Goal: Task Accomplishment & Management: Complete application form

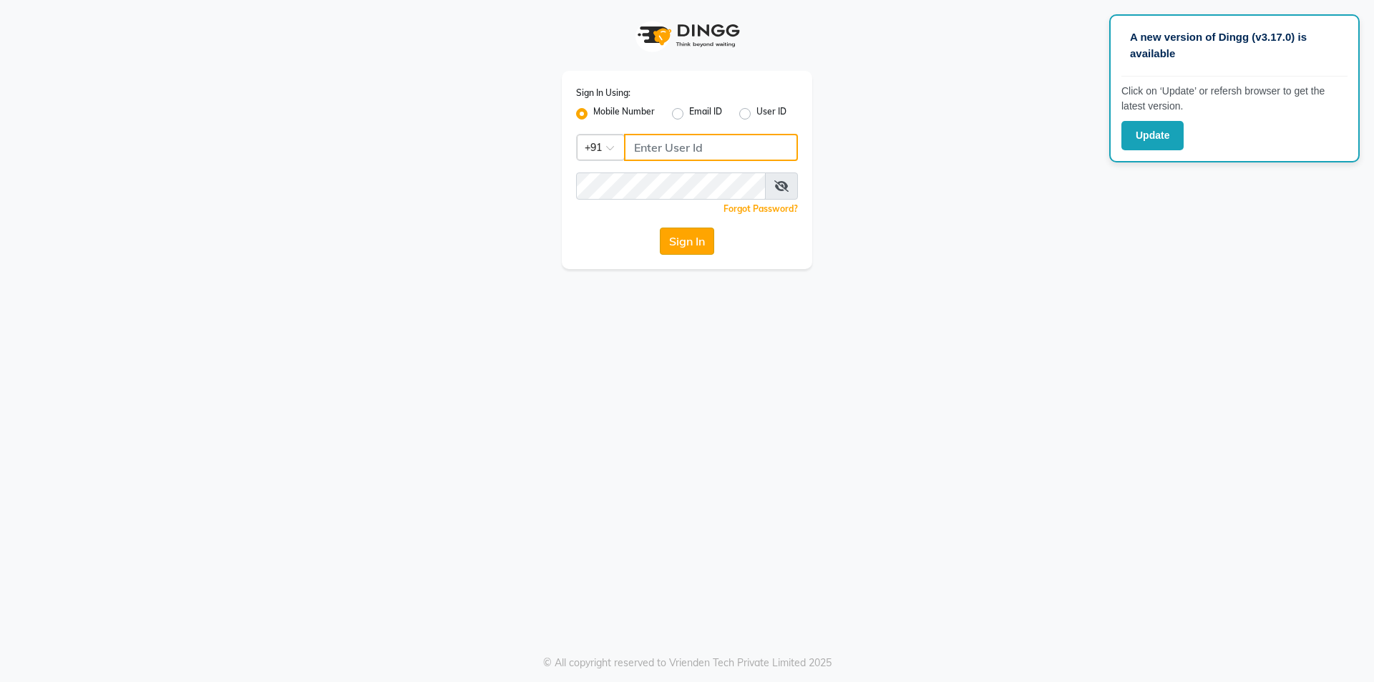
type input "7708684316"
click at [671, 239] on button "Sign In" at bounding box center [687, 241] width 54 height 27
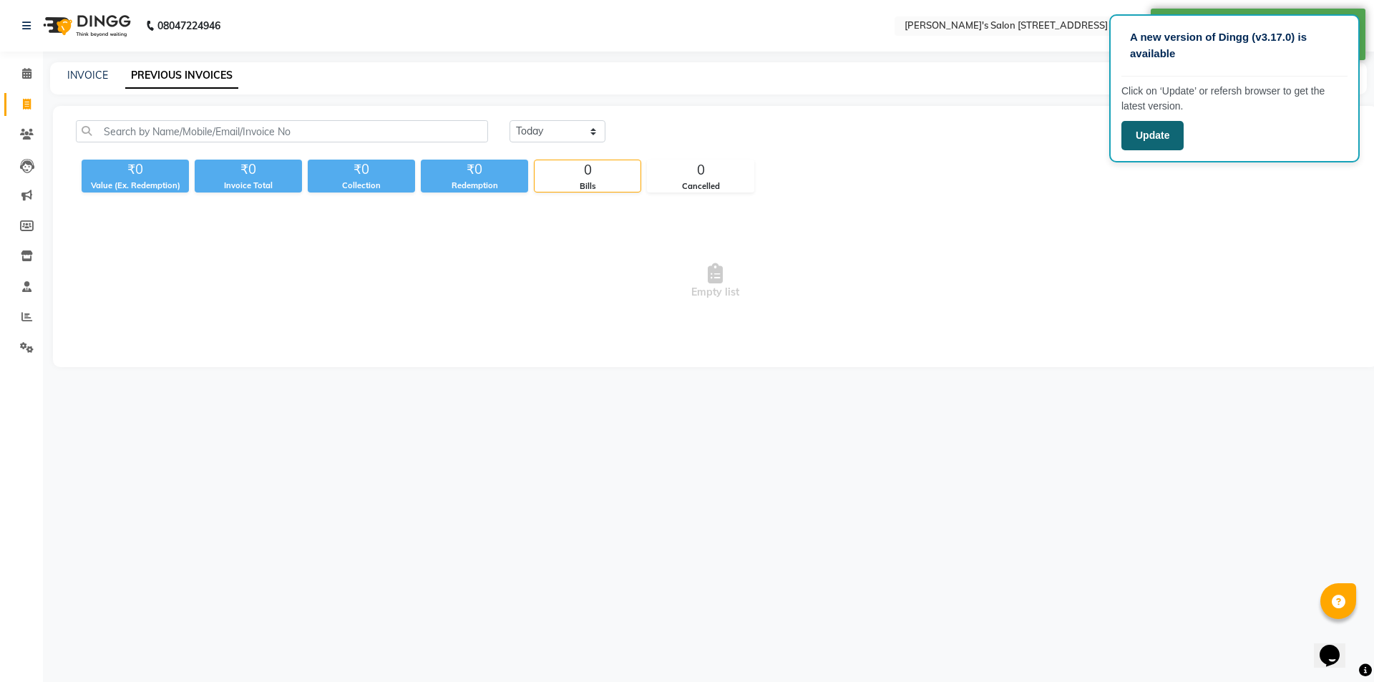
click at [1151, 144] on button "Update" at bounding box center [1153, 135] width 62 height 29
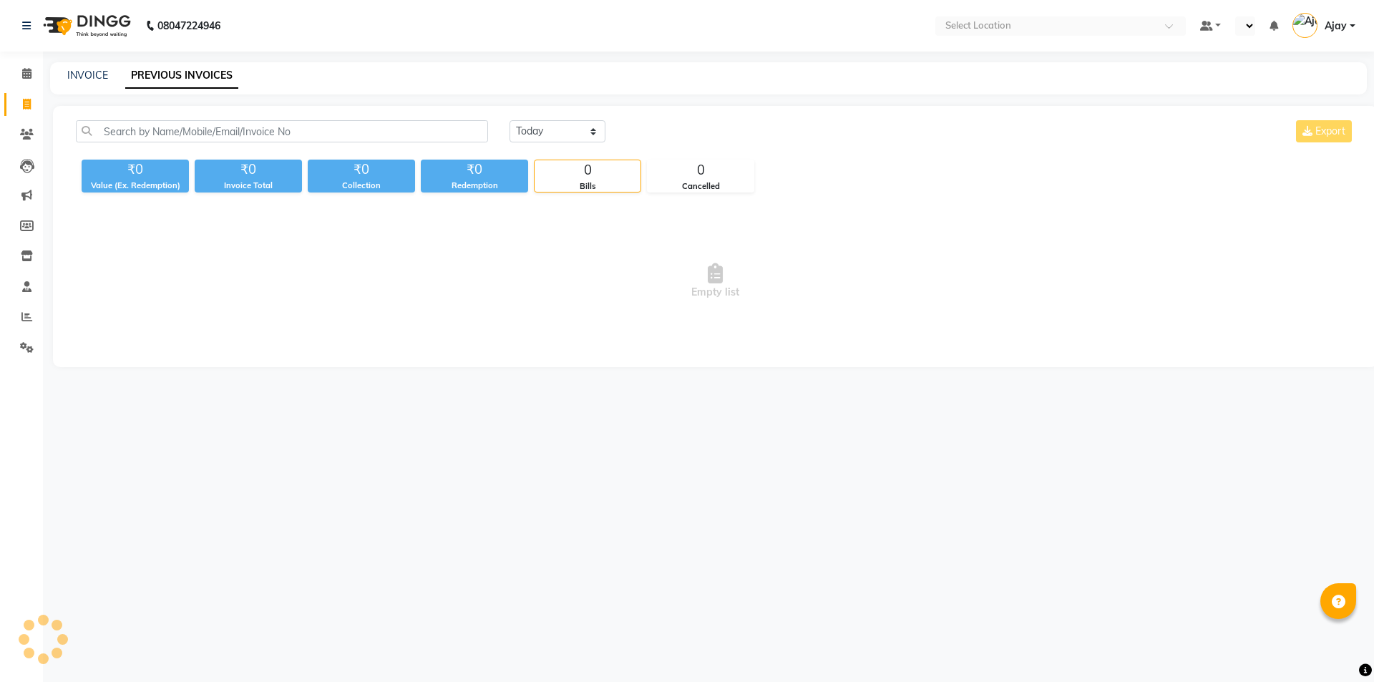
select select "en"
click at [93, 70] on link "INVOICE" at bounding box center [87, 75] width 41 height 13
select select "service"
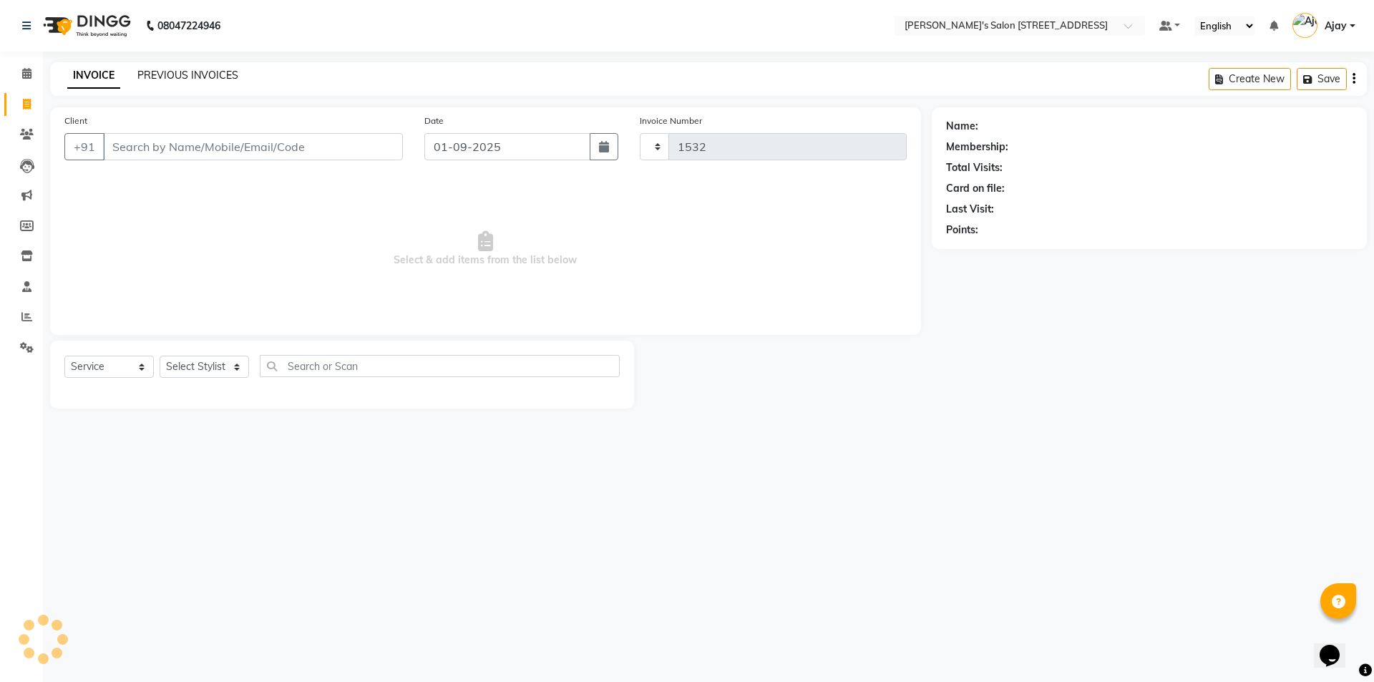
click at [188, 75] on link "PREVIOUS INVOICES" at bounding box center [187, 75] width 101 height 13
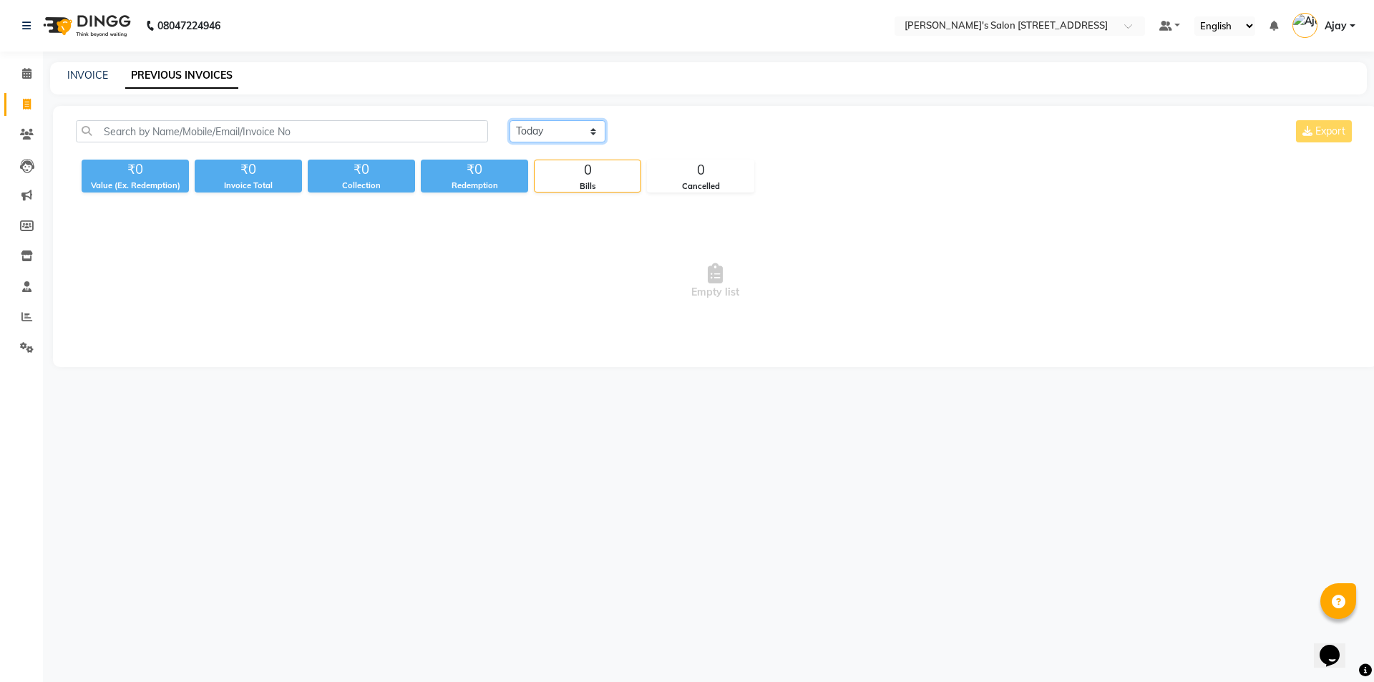
click at [571, 137] on select "[DATE] [DATE] Custom Range" at bounding box center [558, 131] width 96 height 22
select select "[DATE]"
click at [510, 120] on select "[DATE] [DATE] Custom Range" at bounding box center [558, 131] width 96 height 22
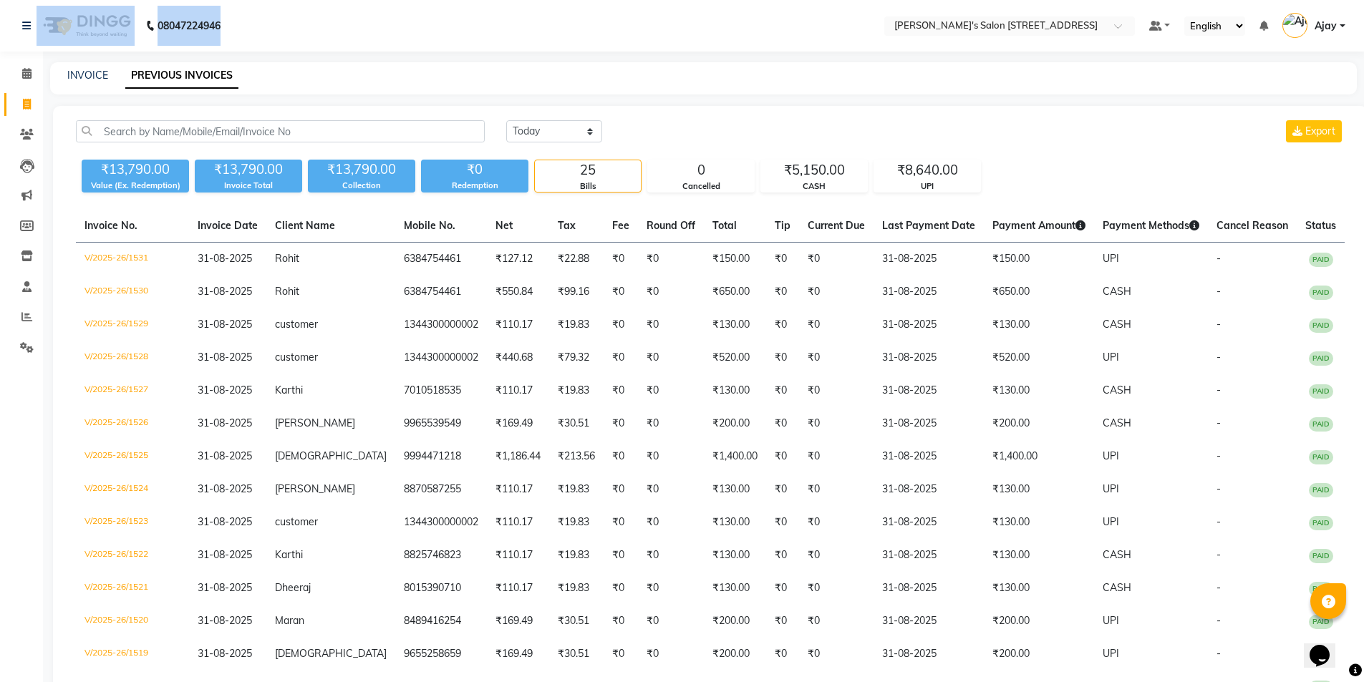
drag, startPoint x: 230, startPoint y: 22, endPoint x: 137, endPoint y: 30, distance: 92.7
click at [137, 30] on div "[PHONE_NUMBER] Need Help? Call us on [PHONE_NUMBER]" at bounding box center [121, 26] width 220 height 40
click at [263, 40] on nav "08047224946 Select Location × [PERSON_NAME]'s Salon [STREET_ADDRESS] Default Pa…" at bounding box center [682, 26] width 1364 height 52
drag, startPoint x: 230, startPoint y: 24, endPoint x: 152, endPoint y: 29, distance: 78.2
click at [152, 29] on div "[PHONE_NUMBER] Need Help? Call us on [PHONE_NUMBER]" at bounding box center [121, 26] width 220 height 40
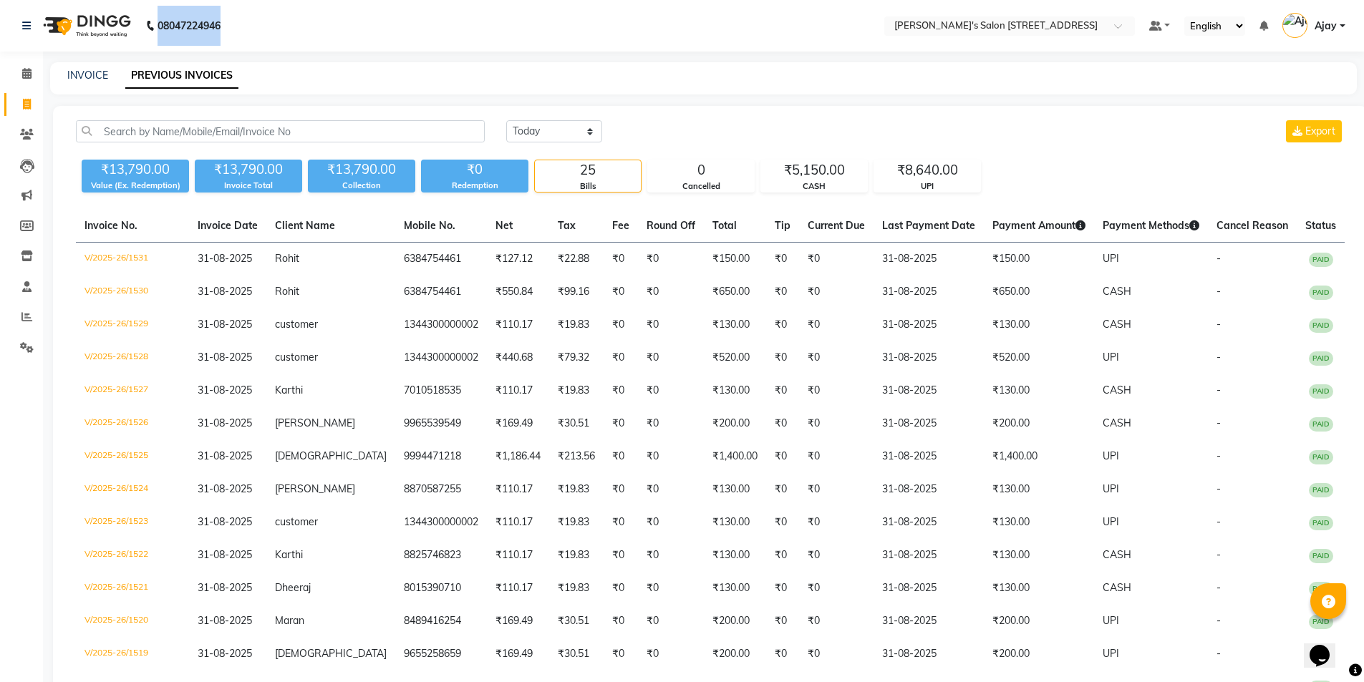
click at [294, 27] on nav "08047224946 Select Location × [PERSON_NAME]'s Salon [STREET_ADDRESS] Default Pa…" at bounding box center [682, 26] width 1364 height 52
drag, startPoint x: 232, startPoint y: 28, endPoint x: 135, endPoint y: 38, distance: 97.1
click at [135, 38] on div "[PHONE_NUMBER] Need Help? Call us on [PHONE_NUMBER]" at bounding box center [121, 26] width 220 height 40
click at [279, 33] on nav "08047224946 Select Location × [PERSON_NAME]'s Salon [STREET_ADDRESS] Default Pa…" at bounding box center [682, 26] width 1364 height 52
drag, startPoint x: 234, startPoint y: 26, endPoint x: 147, endPoint y: 28, distance: 86.6
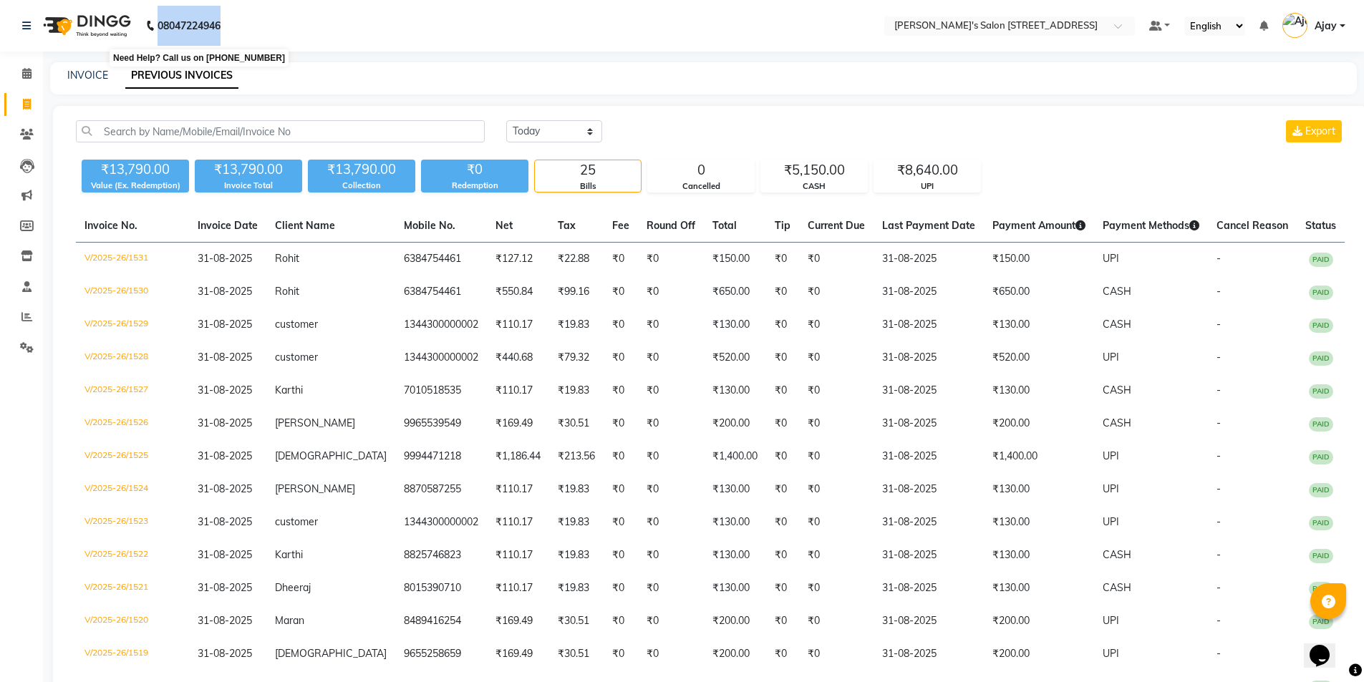
click at [147, 28] on div "[PHONE_NUMBER] Need Help? Call us on [PHONE_NUMBER]" at bounding box center [121, 26] width 220 height 40
click at [247, 27] on nav "08047224946 Select Location × [PERSON_NAME]'s Salon [STREET_ADDRESS] Default Pa…" at bounding box center [682, 26] width 1364 height 52
drag, startPoint x: 236, startPoint y: 24, endPoint x: 150, endPoint y: 29, distance: 86.8
click at [150, 29] on nav "[PHONE_NUMBER] Need Help? Call us on 08047224946 Select Location × [PERSON_NAME…" at bounding box center [682, 26] width 1364 height 52
click at [254, 29] on nav "08047224946 Select Location × [PERSON_NAME]'s Salon [STREET_ADDRESS] Default Pa…" at bounding box center [682, 26] width 1364 height 52
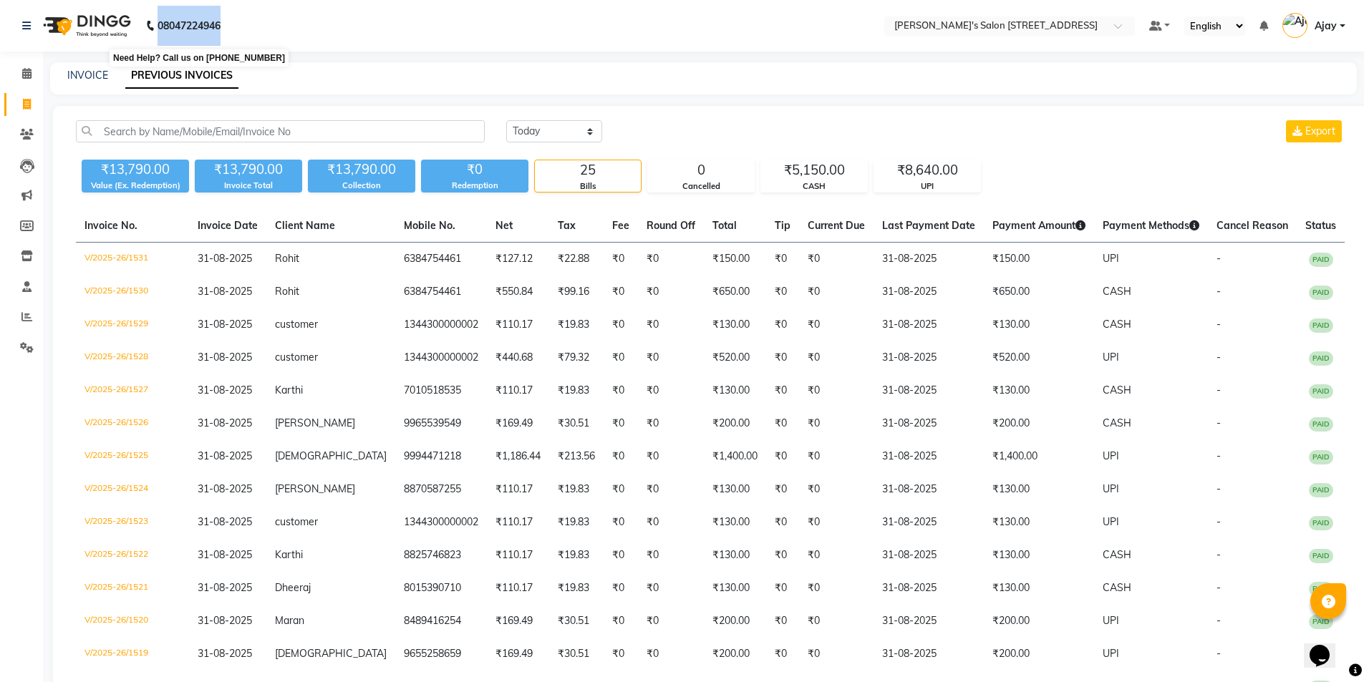
drag, startPoint x: 234, startPoint y: 24, endPoint x: 152, endPoint y: 30, distance: 81.8
click at [152, 30] on div "[PHONE_NUMBER] Need Help? Call us on [PHONE_NUMBER]" at bounding box center [121, 26] width 220 height 40
click at [235, 26] on nav "08047224946 Select Location × [PERSON_NAME]'s Salon [STREET_ADDRESS] Default Pa…" at bounding box center [682, 26] width 1364 height 52
drag, startPoint x: 235, startPoint y: 24, endPoint x: 111, endPoint y: 25, distance: 123.8
click at [111, 25] on div "[PHONE_NUMBER] Need Help? Call us on [PHONE_NUMBER]" at bounding box center [121, 26] width 220 height 40
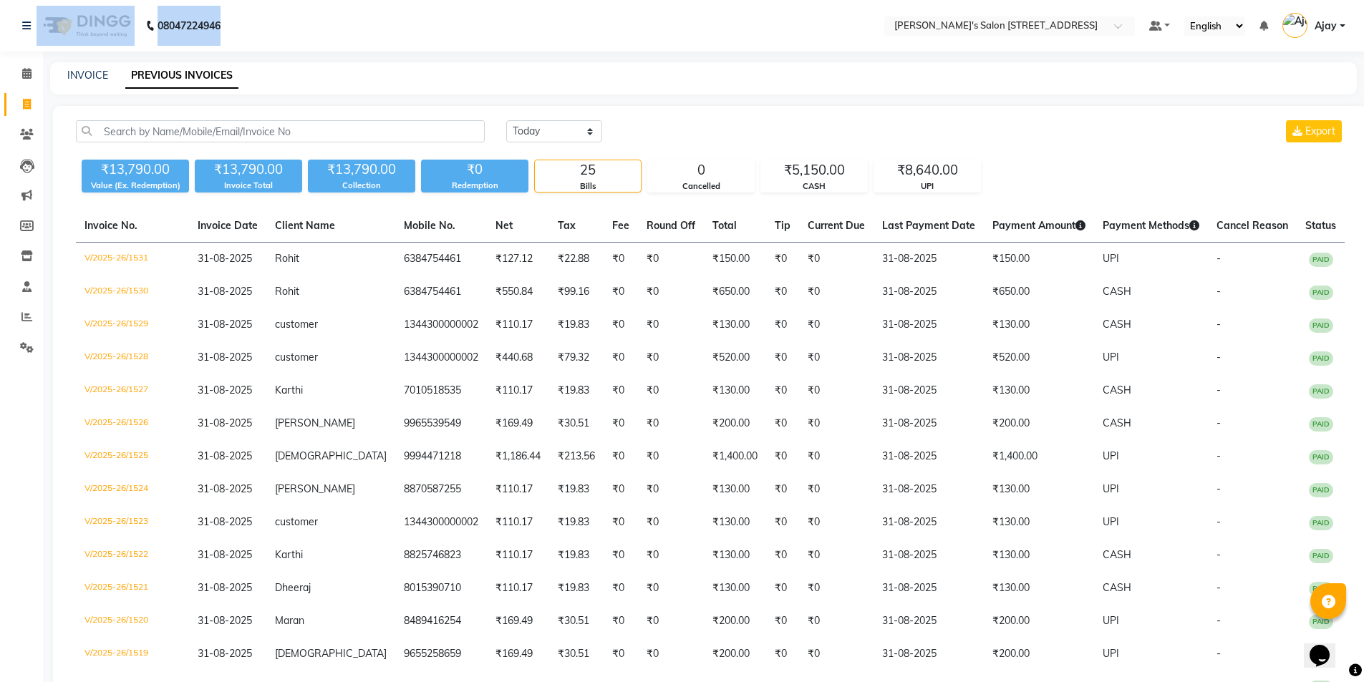
click at [238, 25] on nav "08047224946 Select Location × [PERSON_NAME]'s Salon [STREET_ADDRESS] Default Pa…" at bounding box center [682, 26] width 1364 height 52
drag, startPoint x: 238, startPoint y: 25, endPoint x: 210, endPoint y: 27, distance: 28.0
click at [210, 27] on nav "08047224946 Select Location × [PERSON_NAME]'s Salon [STREET_ADDRESS] Default Pa…" at bounding box center [682, 26] width 1364 height 52
click at [256, 24] on nav "08047224946 Select Location × [PERSON_NAME]'s Salon [STREET_ADDRESS] Default Pa…" at bounding box center [682, 26] width 1364 height 52
drag, startPoint x: 239, startPoint y: 24, endPoint x: 138, endPoint y: 24, distance: 100.9
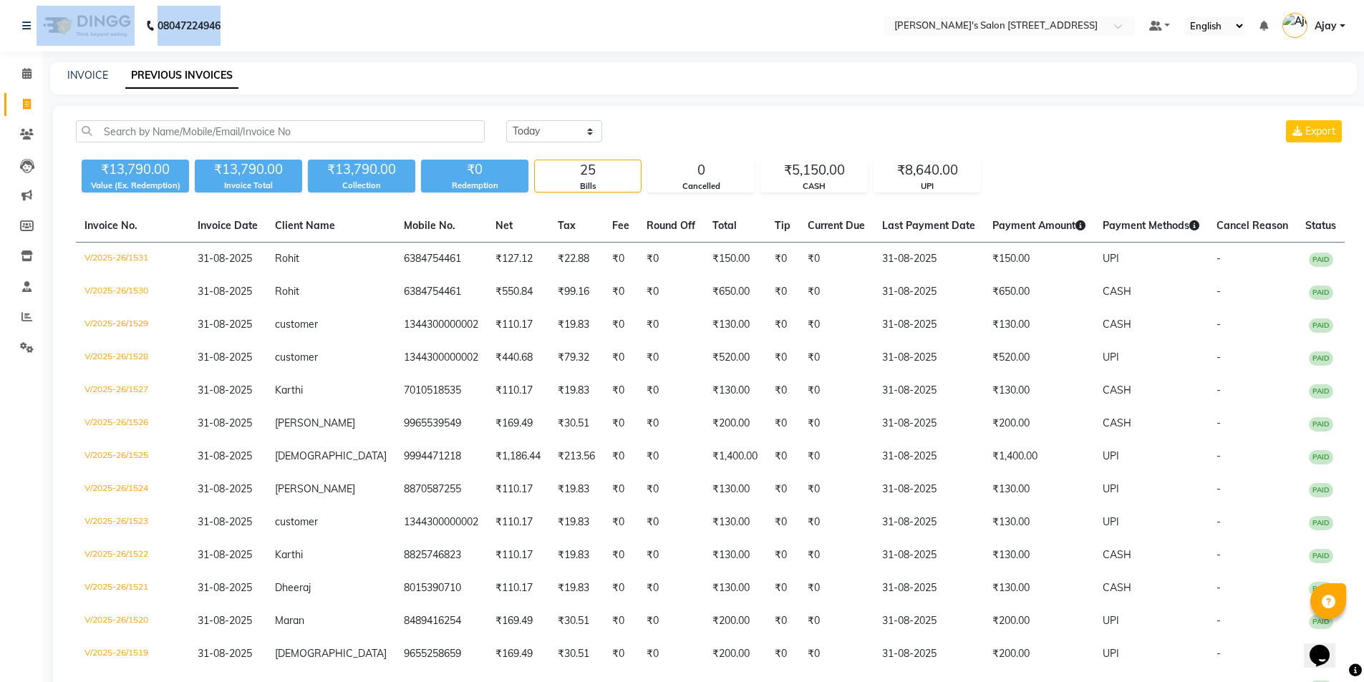
click at [138, 24] on nav "[PHONE_NUMBER] Need Help? Call us on 08047224946 Select Location × [PERSON_NAME…" at bounding box center [682, 26] width 1364 height 52
click at [231, 19] on div "08047224946" at bounding box center [121, 26] width 220 height 40
drag, startPoint x: 235, startPoint y: 19, endPoint x: 162, endPoint y: 24, distance: 73.2
click at [162, 24] on div "[PHONE_NUMBER] Need Help? Call us on [PHONE_NUMBER]" at bounding box center [121, 26] width 220 height 40
click at [241, 26] on nav "08047224946 Select Location × [PERSON_NAME]'s Salon [STREET_ADDRESS] Default Pa…" at bounding box center [682, 26] width 1364 height 52
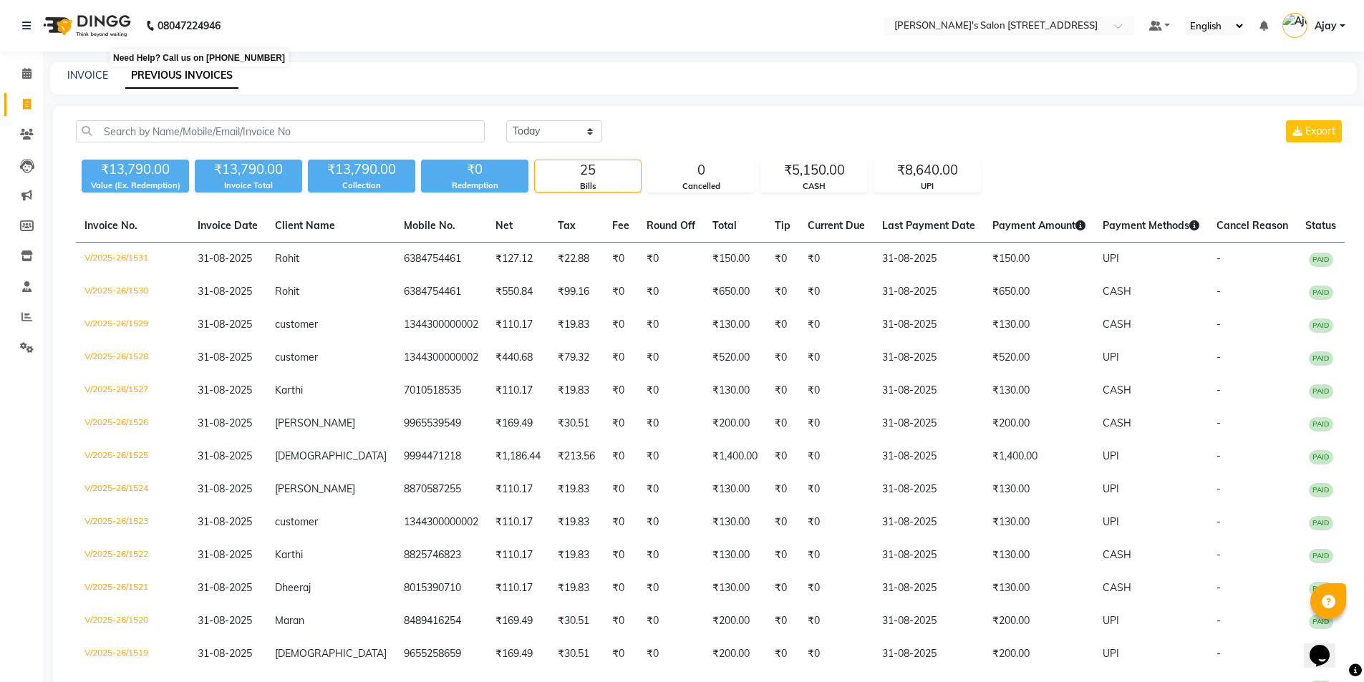
drag, startPoint x: 241, startPoint y: 26, endPoint x: 162, endPoint y: 27, distance: 79.5
click at [162, 27] on nav "[PHONE_NUMBER] Need Help? Call us on 08047224946 Select Location × [PERSON_NAME…" at bounding box center [682, 26] width 1364 height 52
click at [273, 26] on nav "08047224946 Select Location × [PERSON_NAME]'s Salon [STREET_ADDRESS] Default Pa…" at bounding box center [682, 26] width 1364 height 52
drag, startPoint x: 238, startPoint y: 27, endPoint x: 155, endPoint y: 31, distance: 83.1
click at [155, 31] on nav "[PHONE_NUMBER] Need Help? Call us on 08047224946 Select Location × [PERSON_NAME…" at bounding box center [682, 26] width 1364 height 52
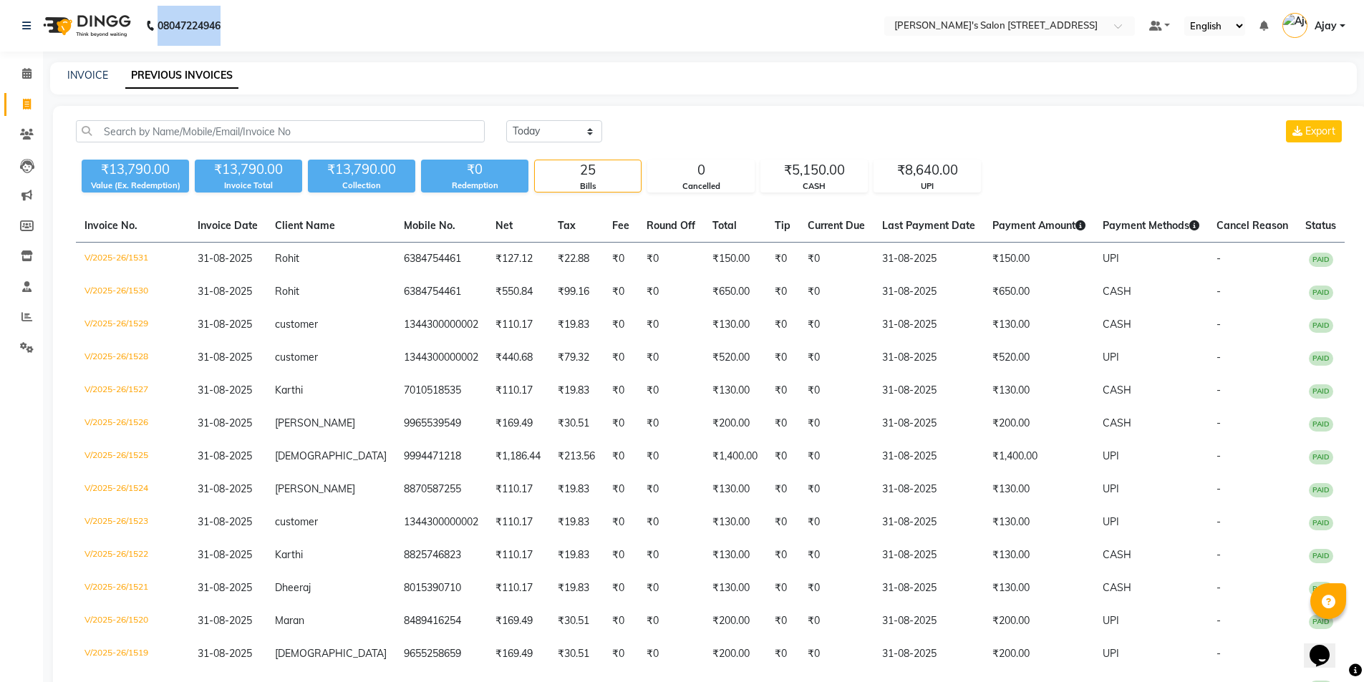
click at [256, 26] on nav "08047224946 Select Location × [PERSON_NAME]'s Salon [STREET_ADDRESS] Default Pa…" at bounding box center [682, 26] width 1364 height 52
drag, startPoint x: 240, startPoint y: 26, endPoint x: 135, endPoint y: 21, distance: 105.3
click at [135, 21] on nav "[PHONE_NUMBER] Need Help? Call us on 08047224946 Select Location × [PERSON_NAME…" at bounding box center [682, 26] width 1364 height 52
click at [237, 21] on nav "08047224946 Select Location × [PERSON_NAME]'s Salon [STREET_ADDRESS] Default Pa…" at bounding box center [682, 26] width 1364 height 52
drag, startPoint x: 237, startPoint y: 21, endPoint x: 162, endPoint y: 27, distance: 74.7
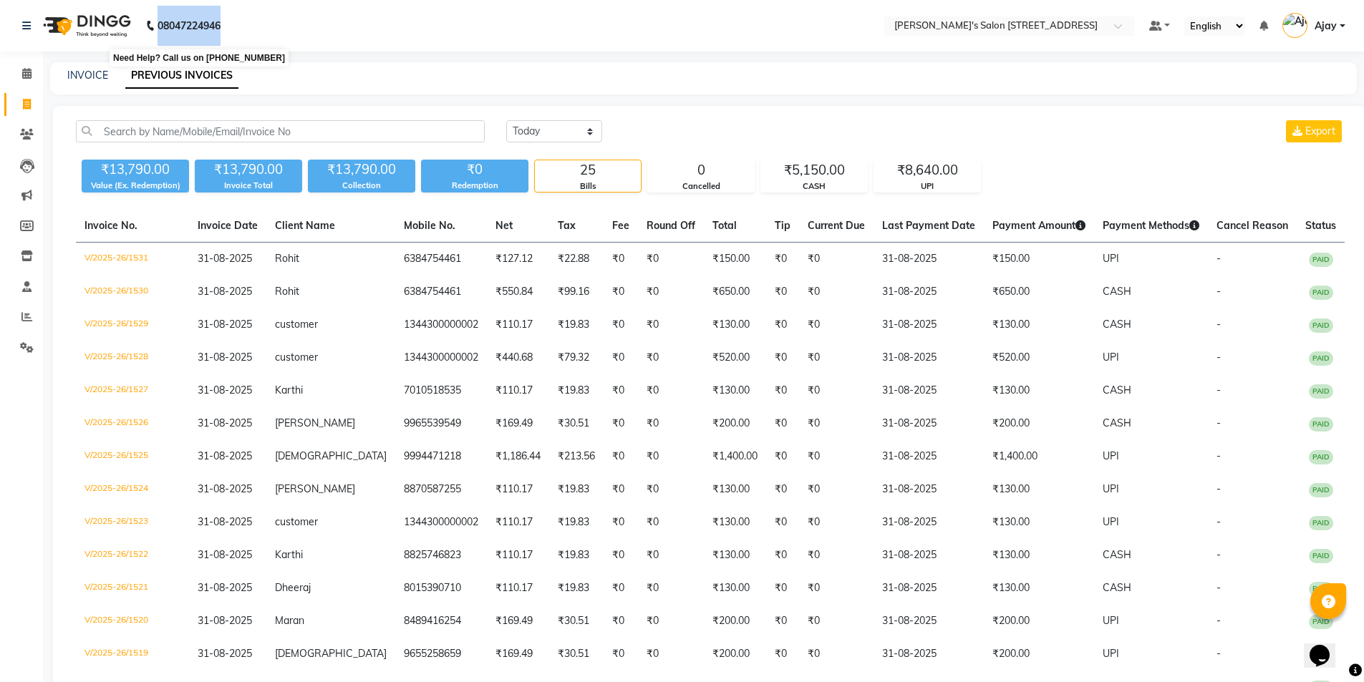
click at [162, 27] on nav "[PHONE_NUMBER] Need Help? Call us on 08047224946 Select Location × [PERSON_NAME…" at bounding box center [682, 26] width 1364 height 52
click at [251, 25] on nav "08047224946 Select Location × [PERSON_NAME]'s Salon [STREET_ADDRESS] Default Pa…" at bounding box center [682, 26] width 1364 height 52
drag, startPoint x: 251, startPoint y: 25, endPoint x: 169, endPoint y: 33, distance: 82.7
click at [169, 33] on nav "[PHONE_NUMBER] Need Help? Call us on 08047224946 Select Location × [PERSON_NAME…" at bounding box center [682, 26] width 1364 height 52
click at [273, 24] on nav "08047224946 Select Location × [PERSON_NAME]'s Salon [STREET_ADDRESS] Default Pa…" at bounding box center [682, 26] width 1364 height 52
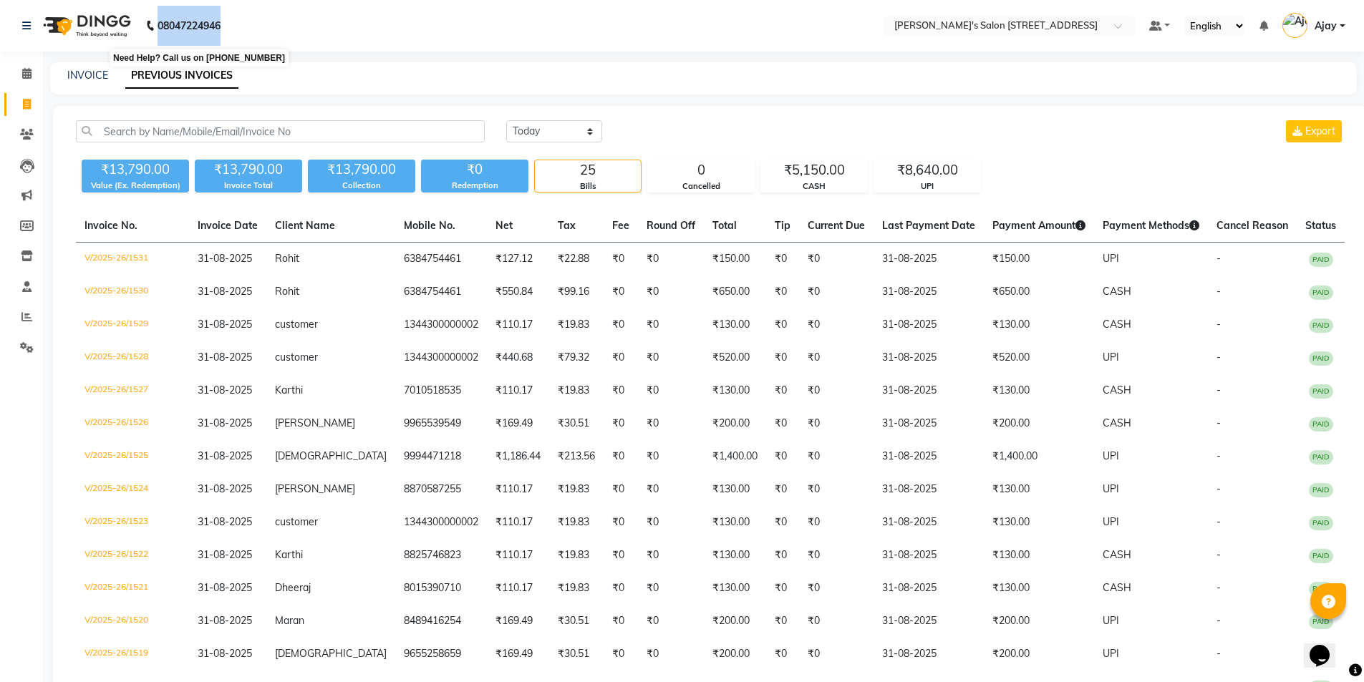
drag, startPoint x: 253, startPoint y: 24, endPoint x: 154, endPoint y: 27, distance: 99.6
click at [154, 27] on nav "[PHONE_NUMBER] Need Help? Call us on 08047224946 Select Location × [PERSON_NAME…" at bounding box center [682, 26] width 1364 height 52
click at [251, 26] on nav "08047224946 Select Location × [PERSON_NAME]'s Salon [STREET_ADDRESS] Default Pa…" at bounding box center [682, 26] width 1364 height 52
drag, startPoint x: 242, startPoint y: 24, endPoint x: 142, endPoint y: 34, distance: 100.0
click at [142, 34] on nav "[PHONE_NUMBER] Need Help? Call us on 08047224946 Select Location × [PERSON_NAME…" at bounding box center [682, 26] width 1364 height 52
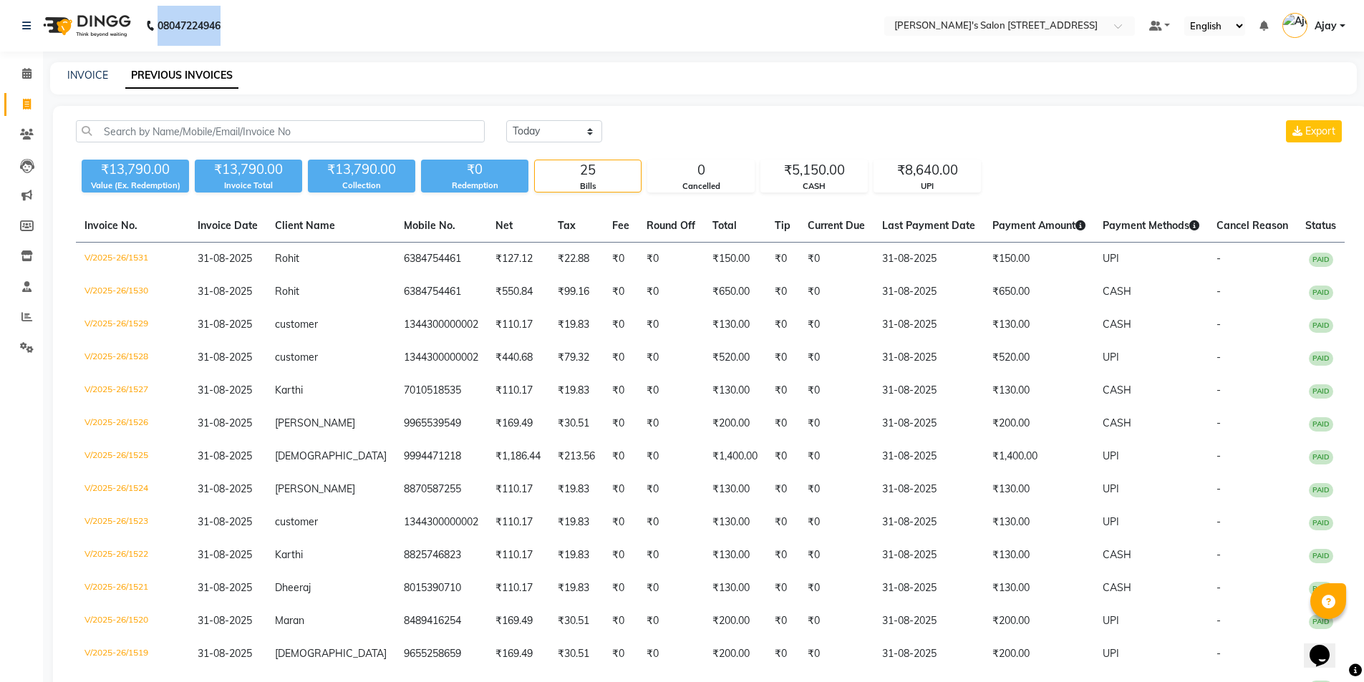
click at [252, 28] on nav "08047224946 Select Location × [PERSON_NAME]'s Salon [STREET_ADDRESS] Default Pa…" at bounding box center [682, 26] width 1364 height 52
click at [102, 71] on link "INVOICE" at bounding box center [87, 75] width 41 height 13
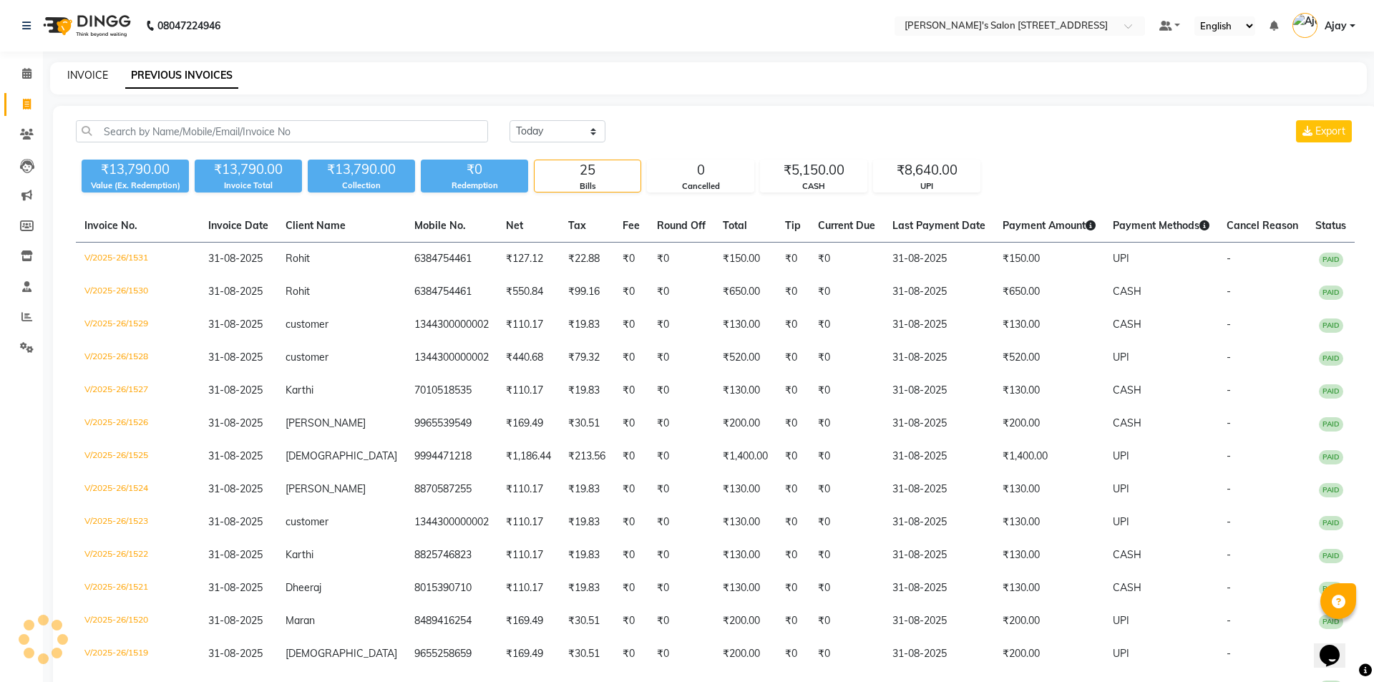
select select "service"
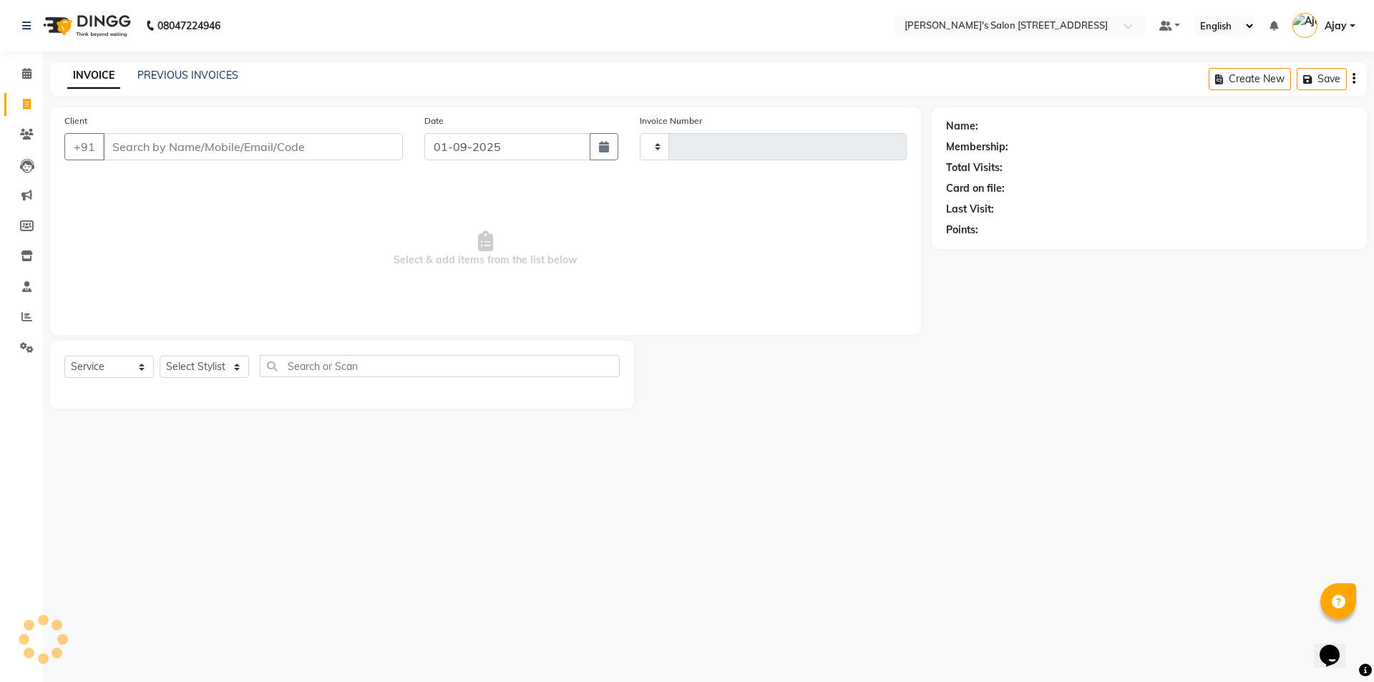
type input "1532"
select select "7773"
click at [548, 153] on input "01-09-2025" at bounding box center [507, 146] width 167 height 27
select select "9"
select select "2025"
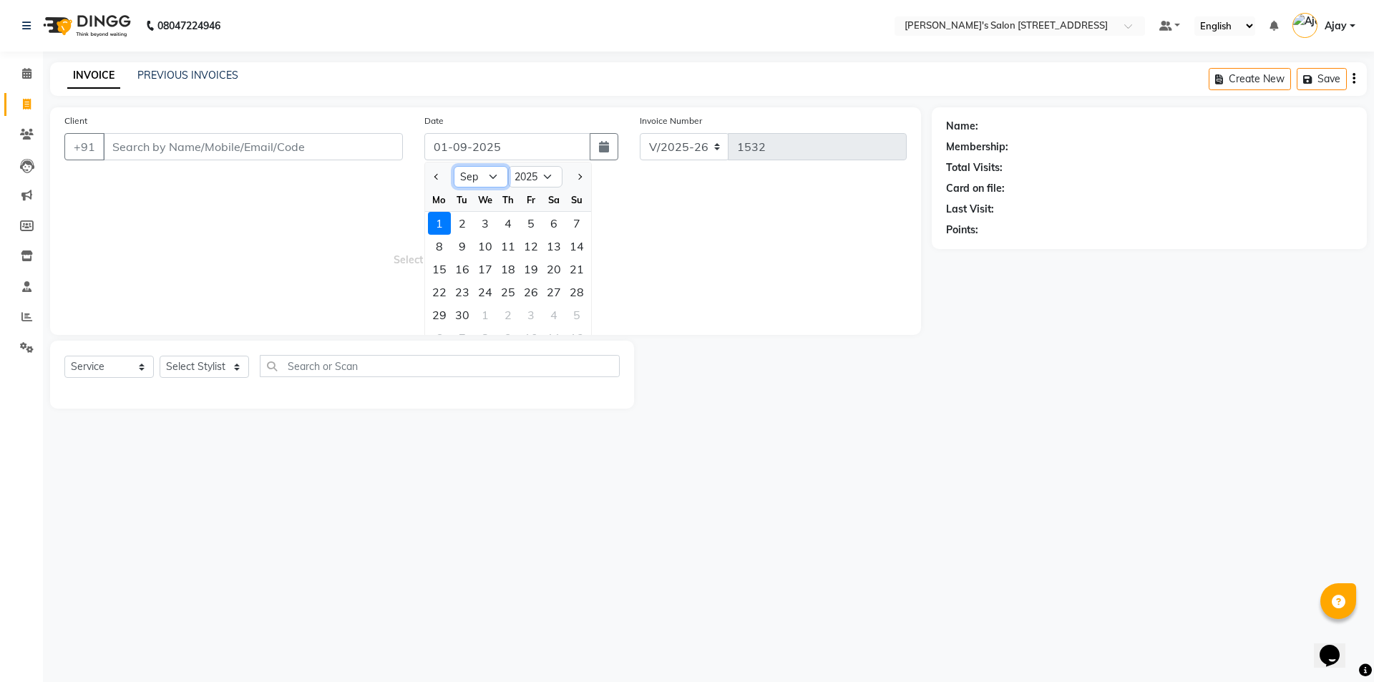
click at [486, 177] on select "Jan Feb Mar Apr May Jun [DATE] Aug Sep Oct Nov Dec" at bounding box center [481, 176] width 54 height 21
select select "8"
click at [454, 166] on select "Jan Feb Mar Apr May Jun [DATE] Aug Sep Oct Nov Dec" at bounding box center [481, 176] width 54 height 21
click at [583, 312] on div "31" at bounding box center [576, 314] width 23 height 23
type input "31-08-2025"
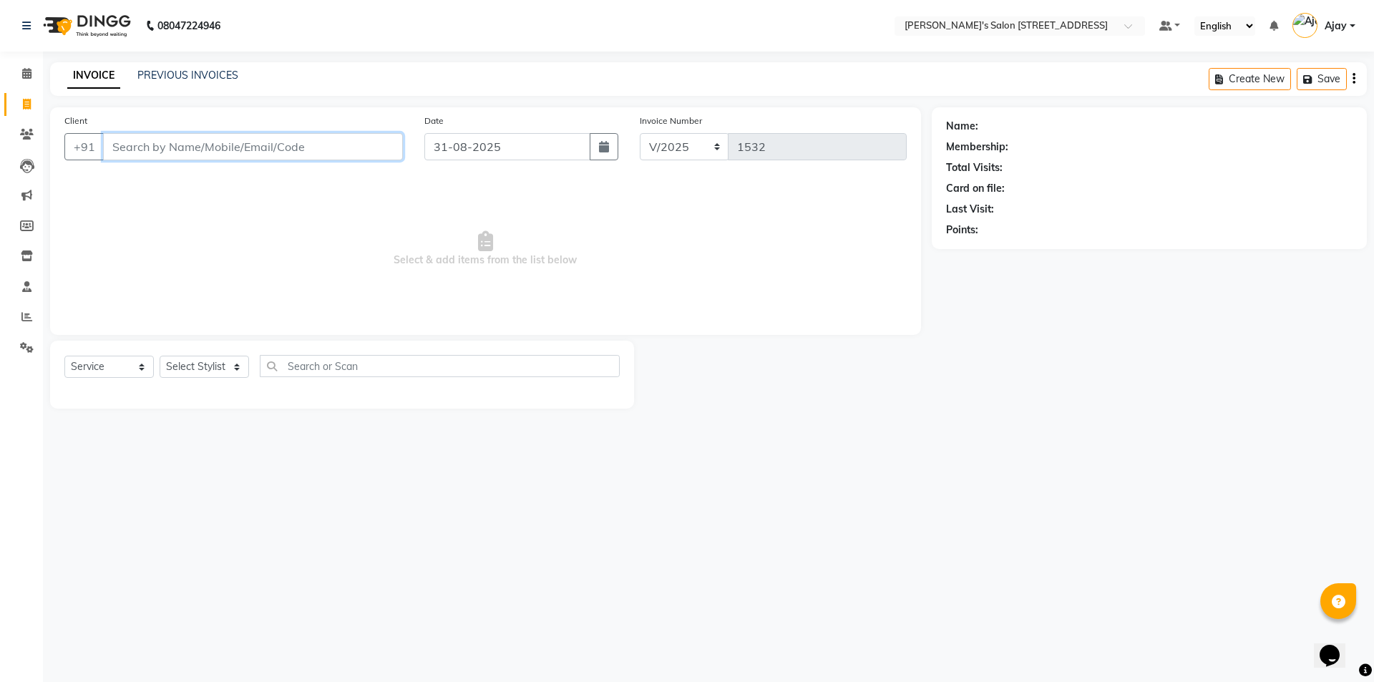
click at [239, 153] on input "Client" at bounding box center [253, 146] width 300 height 27
paste input "9600551154"
type input "9600551154"
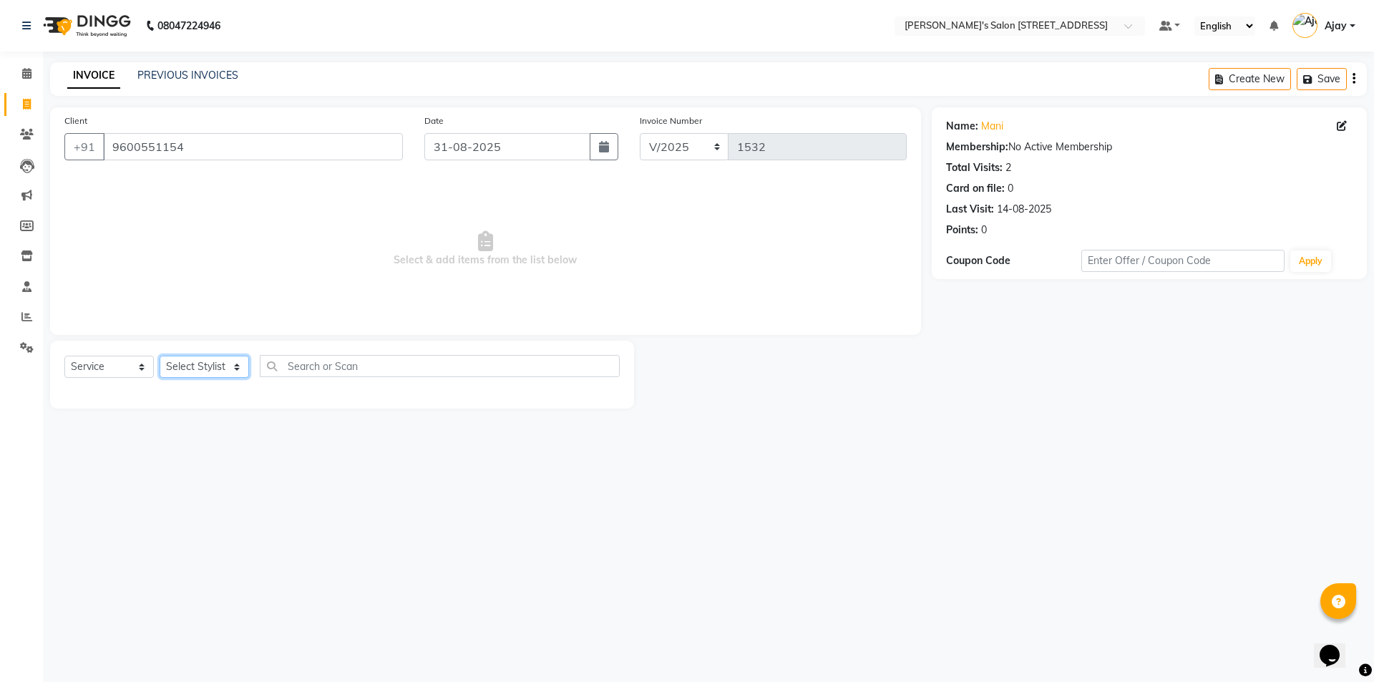
click at [179, 371] on select "Select Stylist [PERSON_NAME] [PERSON_NAME] [PERSON_NAME]" at bounding box center [204, 367] width 89 height 22
select select "69524"
click at [160, 356] on select "Select Stylist [PERSON_NAME] [PERSON_NAME] [PERSON_NAME]" at bounding box center [204, 367] width 89 height 22
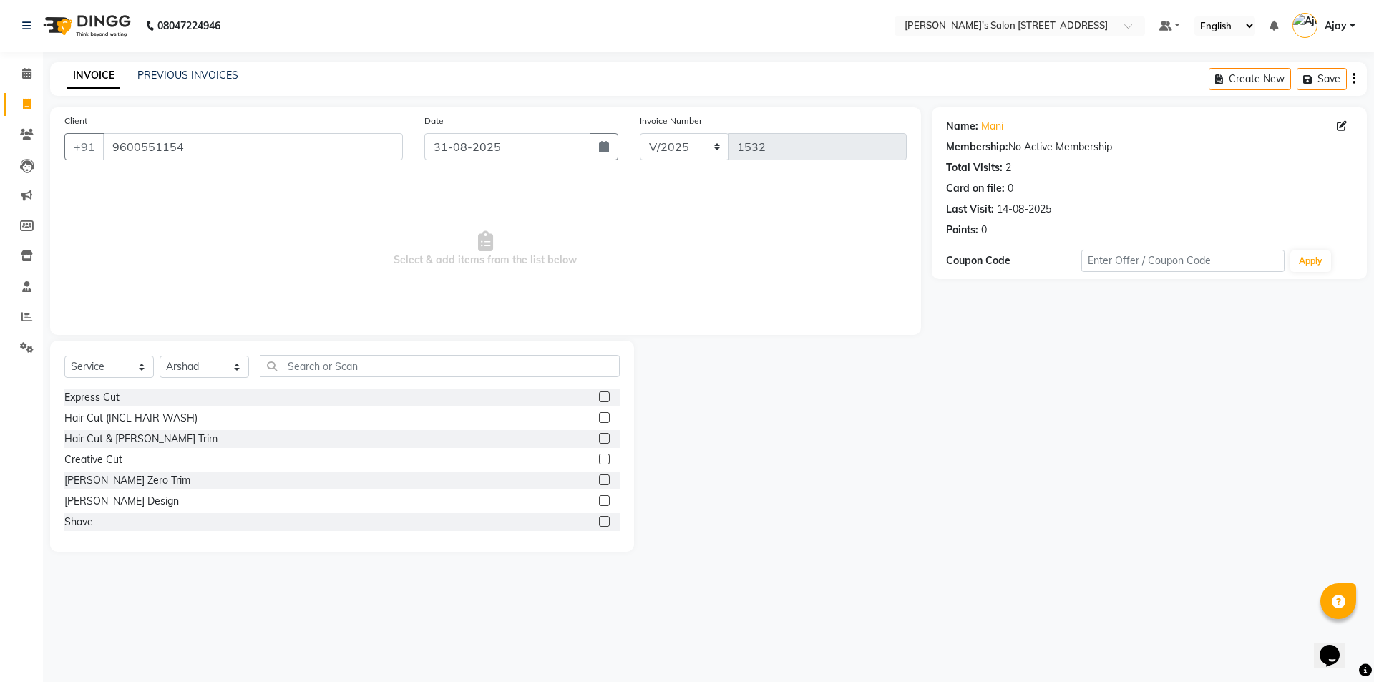
click at [599, 461] on label at bounding box center [604, 459] width 11 height 11
click at [599, 461] on input "checkbox" at bounding box center [603, 459] width 9 height 9
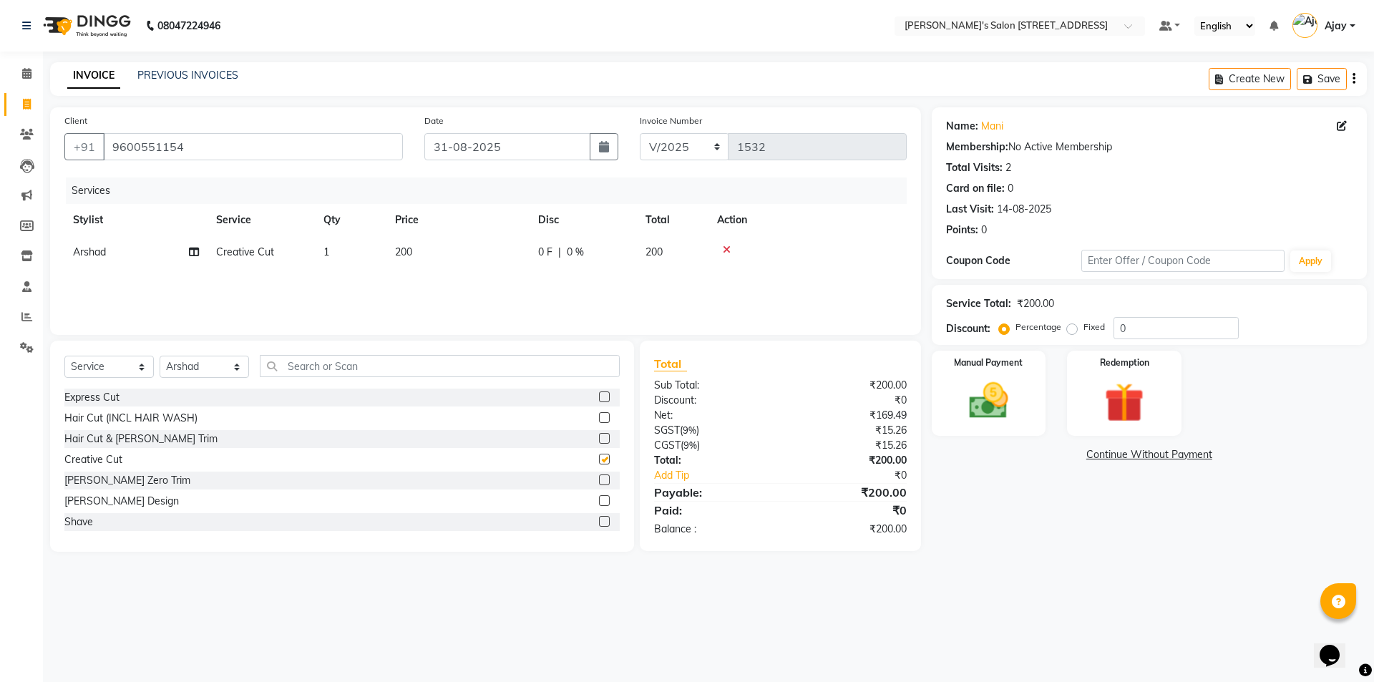
checkbox input "false"
click at [1001, 403] on img at bounding box center [989, 400] width 67 height 47
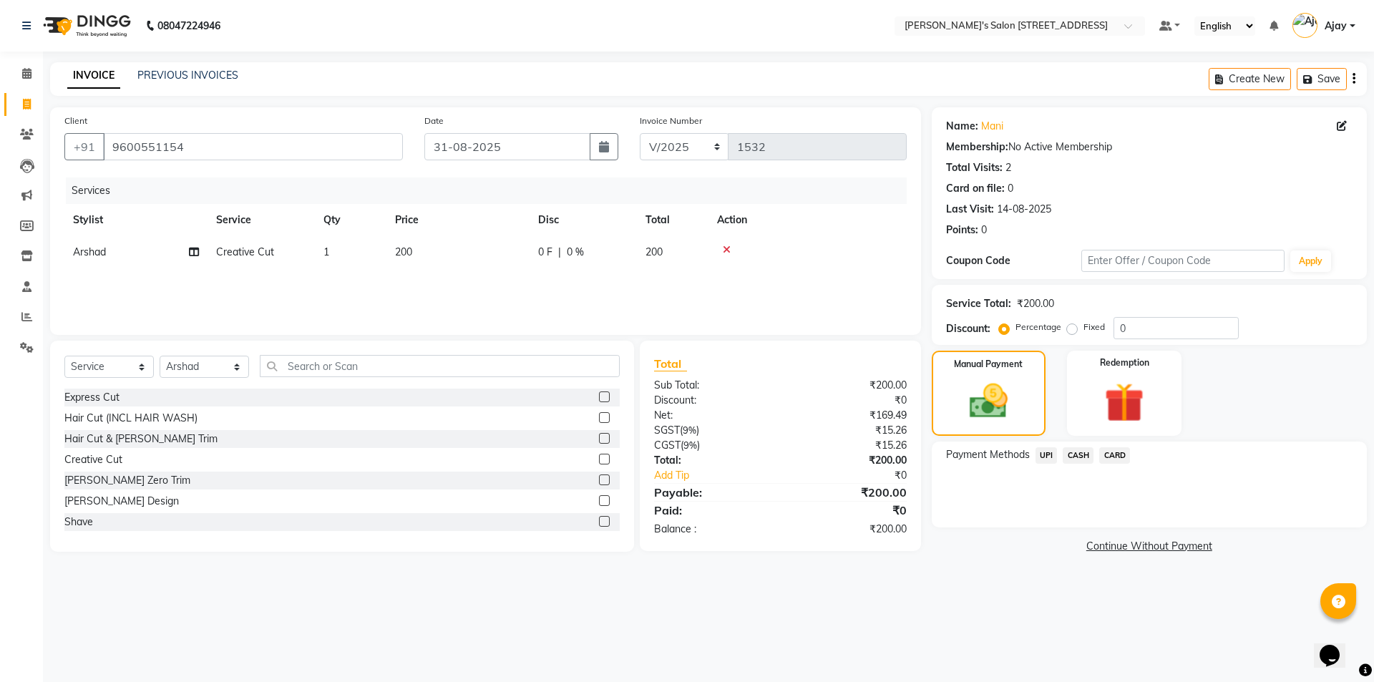
click at [1039, 455] on span "UPI" at bounding box center [1047, 455] width 22 height 16
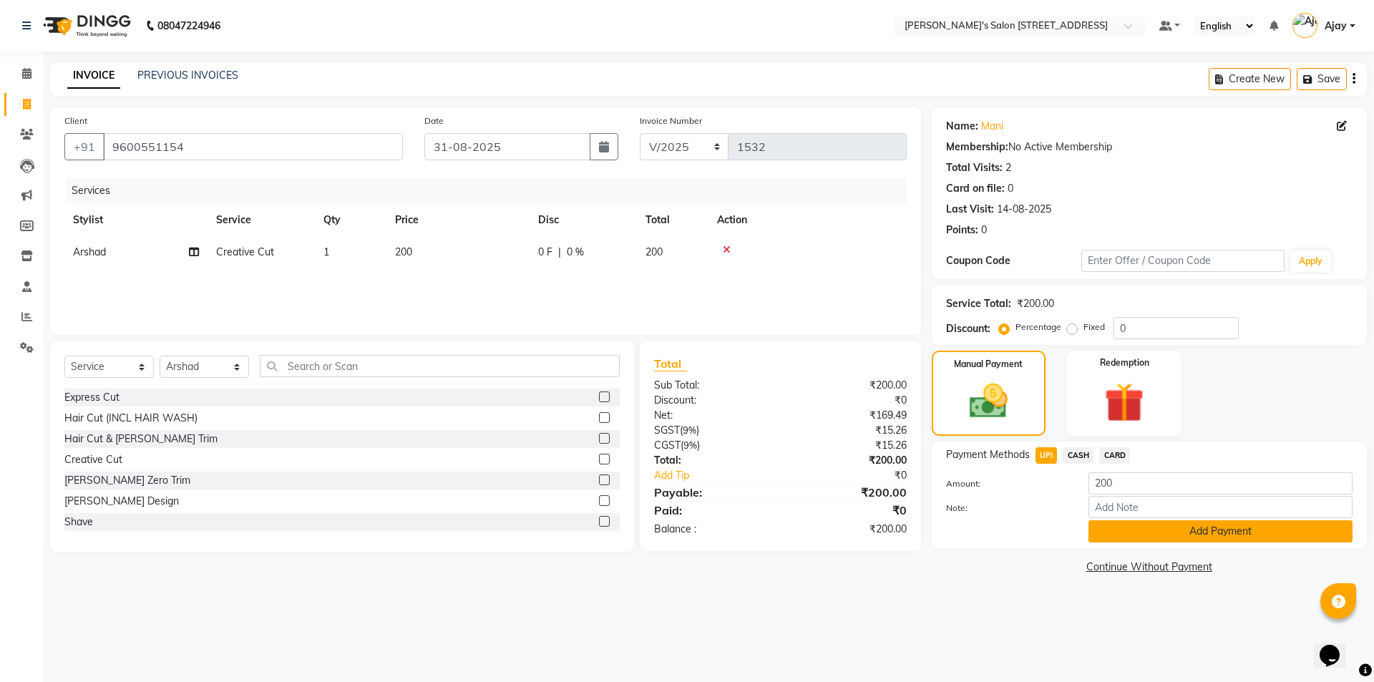
click at [1117, 537] on button "Add Payment" at bounding box center [1221, 531] width 264 height 22
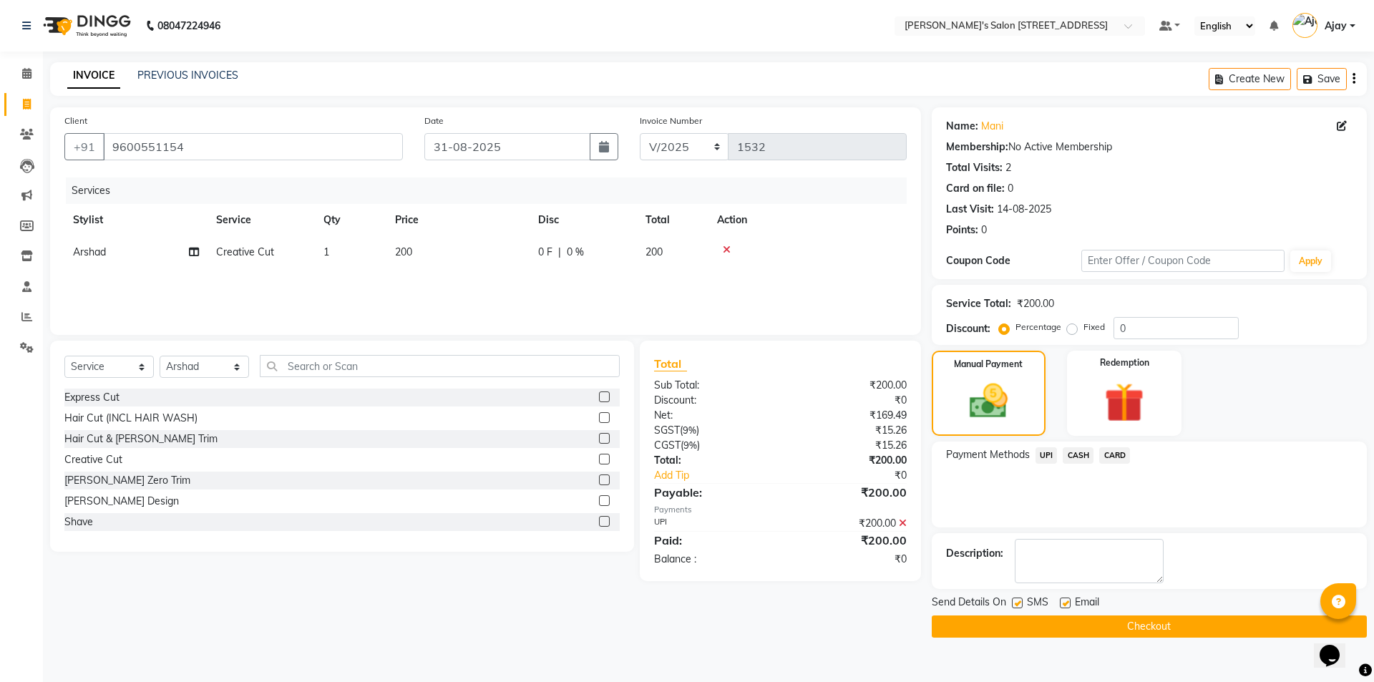
click at [1147, 628] on button "Checkout" at bounding box center [1149, 627] width 435 height 22
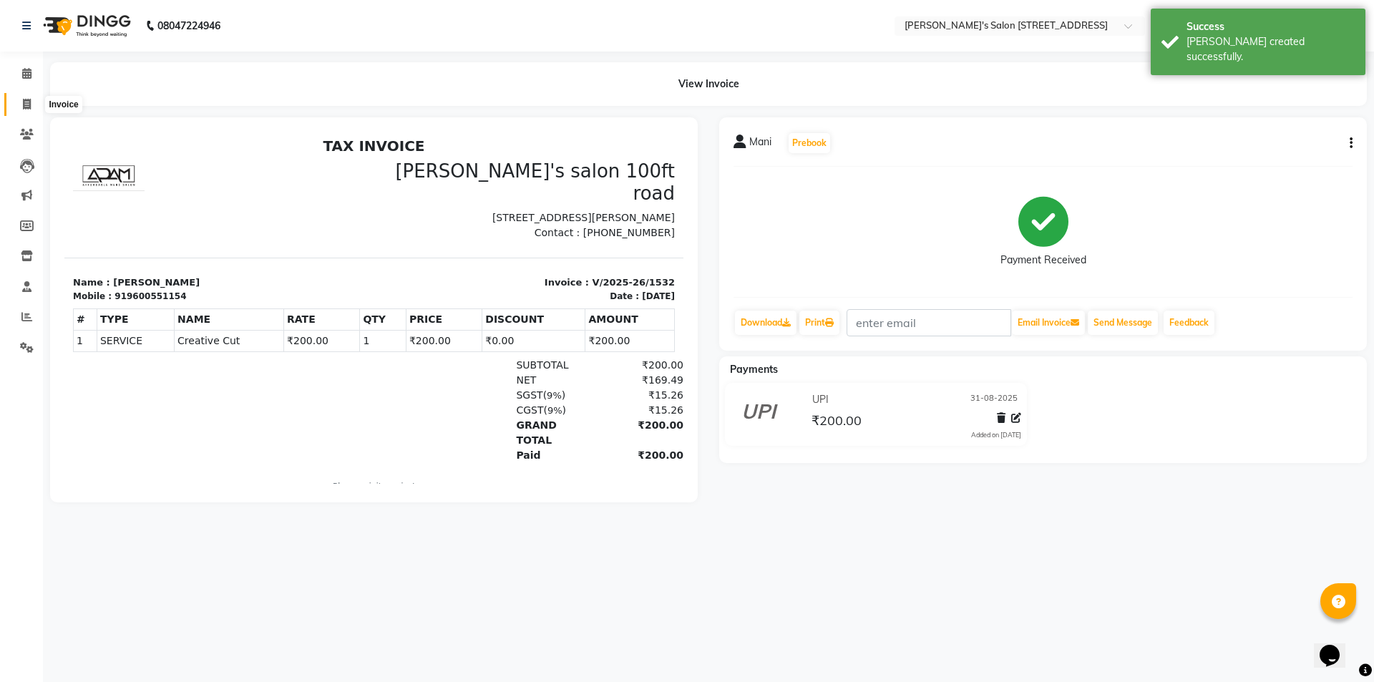
click at [29, 100] on icon at bounding box center [27, 104] width 8 height 11
select select "service"
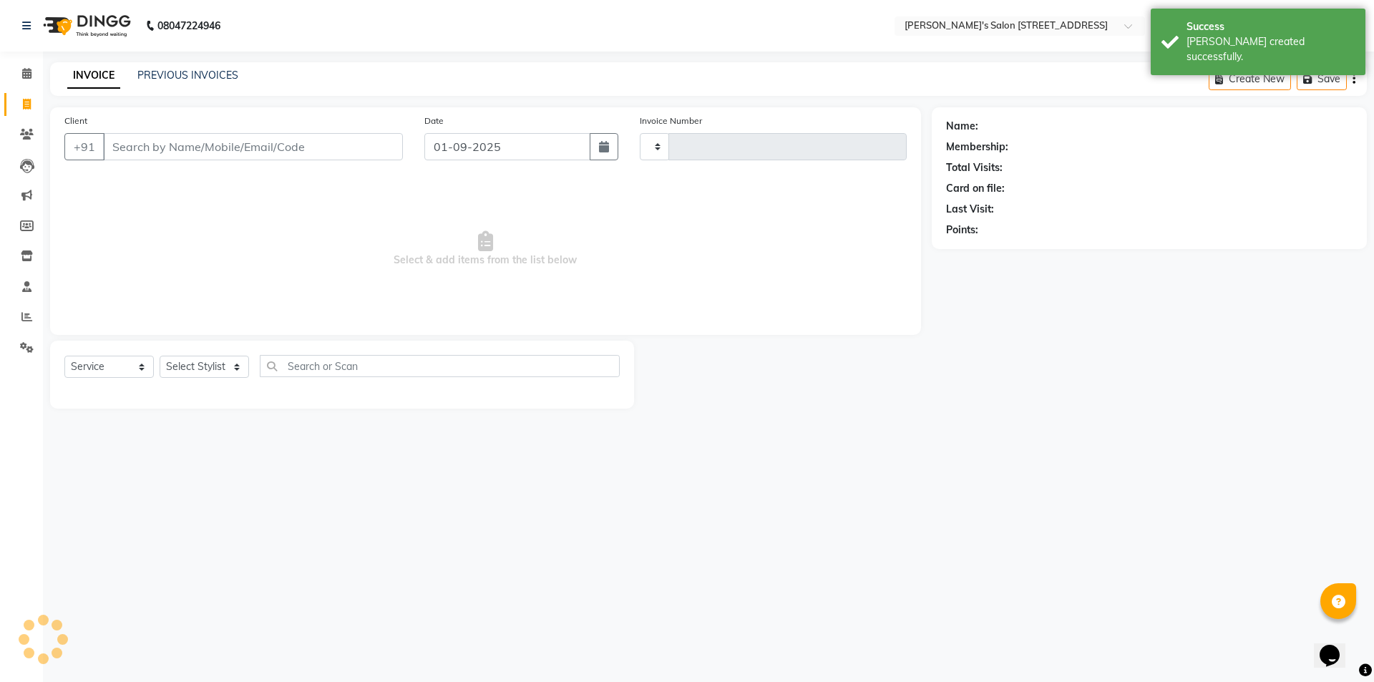
type input "1533"
select select "7773"
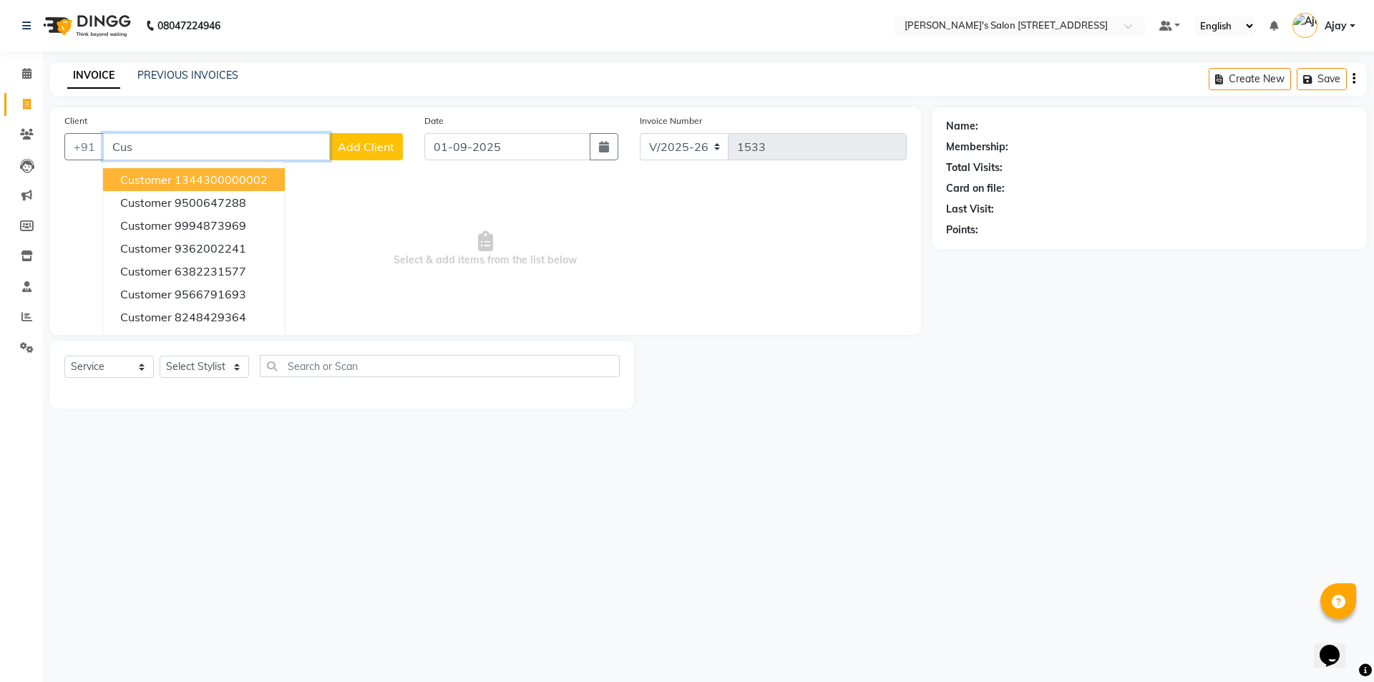
click at [130, 184] on span "customer" at bounding box center [146, 179] width 52 height 14
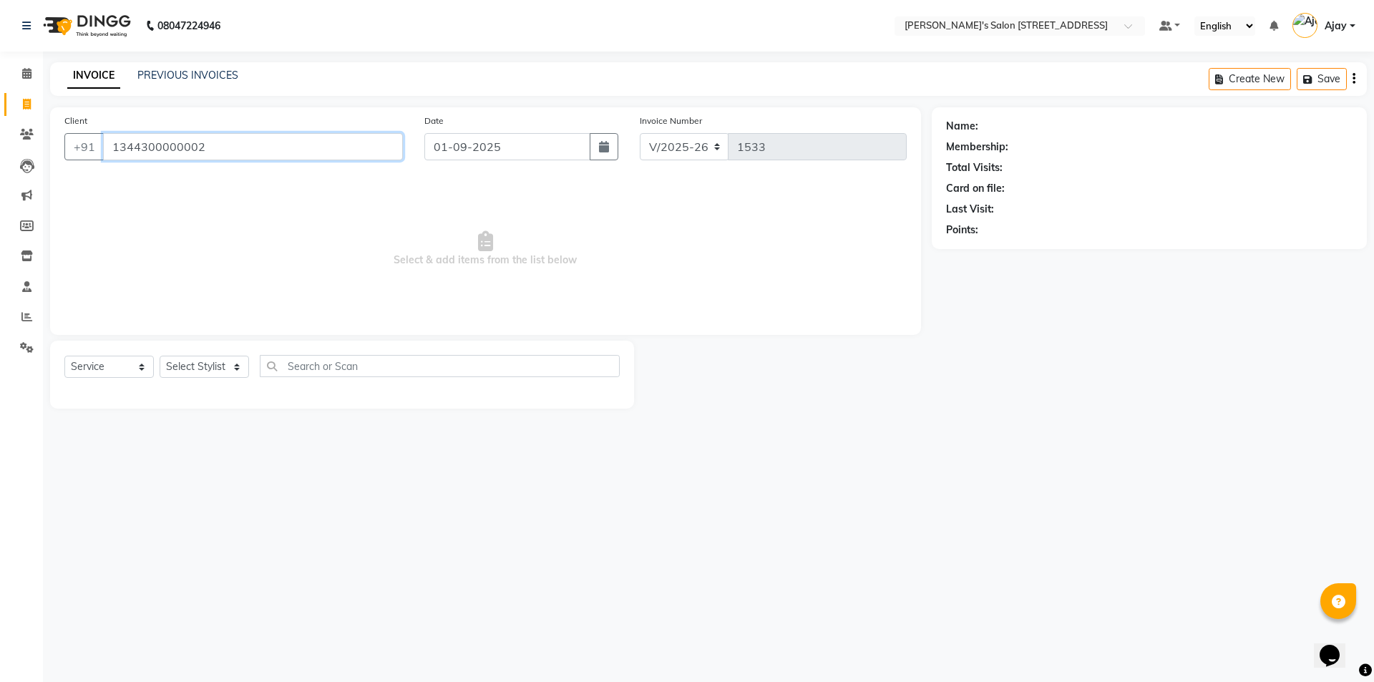
type input "1344300000002"
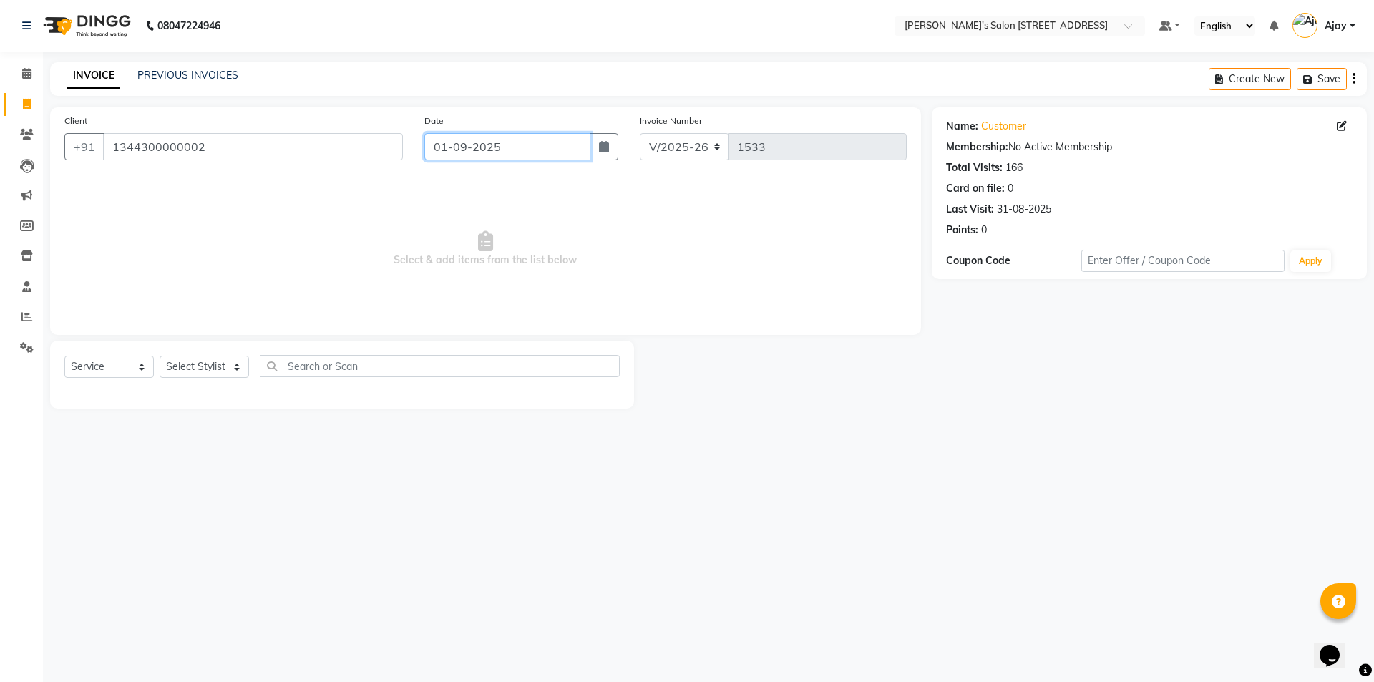
click at [481, 152] on input "01-09-2025" at bounding box center [507, 146] width 167 height 27
select select "9"
select select "2025"
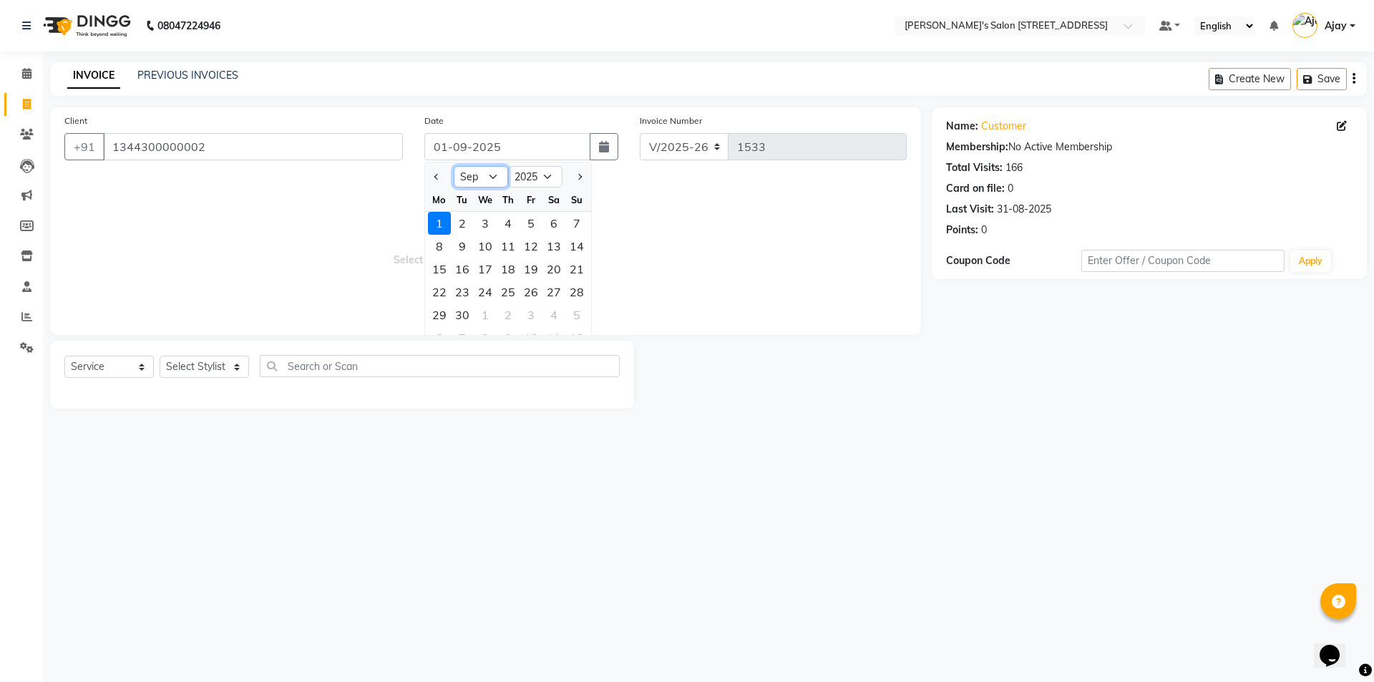
click at [489, 181] on select "Jan Feb Mar Apr May Jun [DATE] Aug Sep Oct Nov Dec" at bounding box center [481, 176] width 54 height 21
select select "8"
click at [454, 166] on select "Jan Feb Mar Apr May Jun [DATE] Aug Sep Oct Nov Dec" at bounding box center [481, 176] width 54 height 21
click at [575, 313] on div "31" at bounding box center [576, 314] width 23 height 23
type input "31-08-2025"
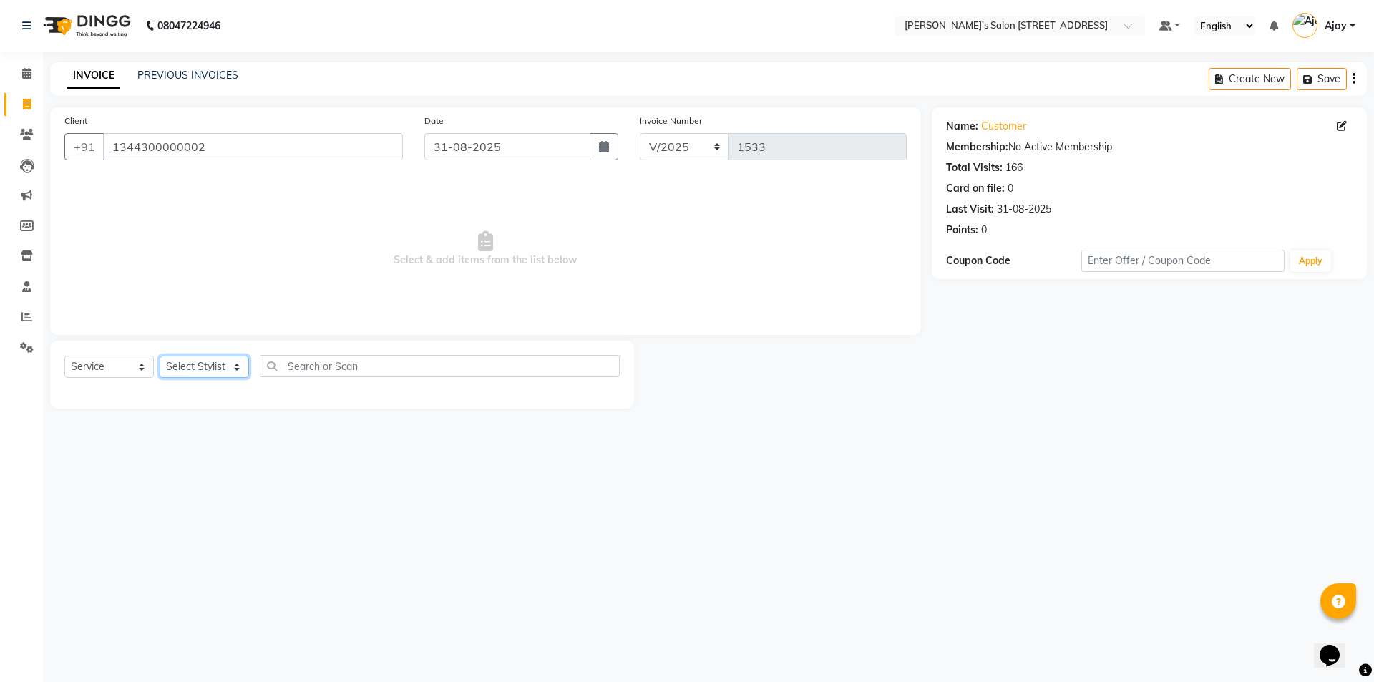
click at [195, 369] on select "Select Stylist [PERSON_NAME] [PERSON_NAME] [PERSON_NAME]" at bounding box center [204, 367] width 89 height 22
select select "84319"
click at [160, 356] on select "Select Stylist [PERSON_NAME] [PERSON_NAME] [PERSON_NAME]" at bounding box center [204, 367] width 89 height 22
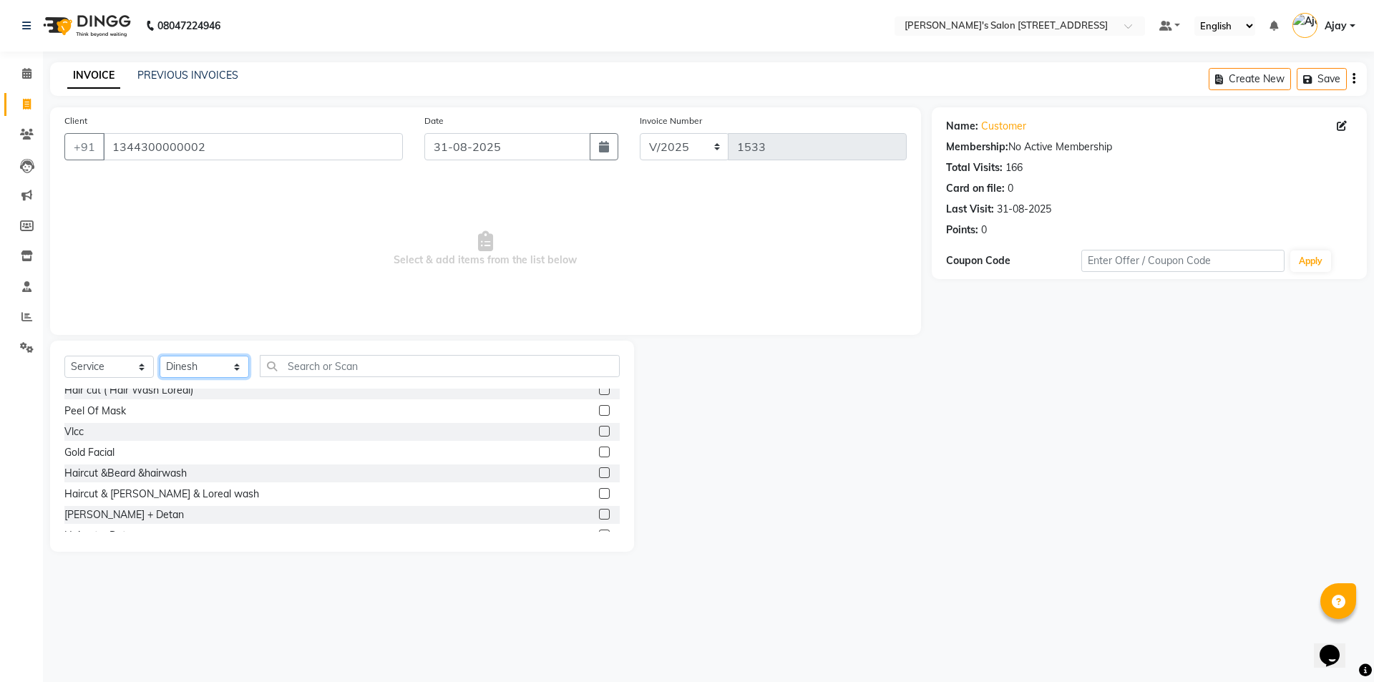
scroll to position [143, 0]
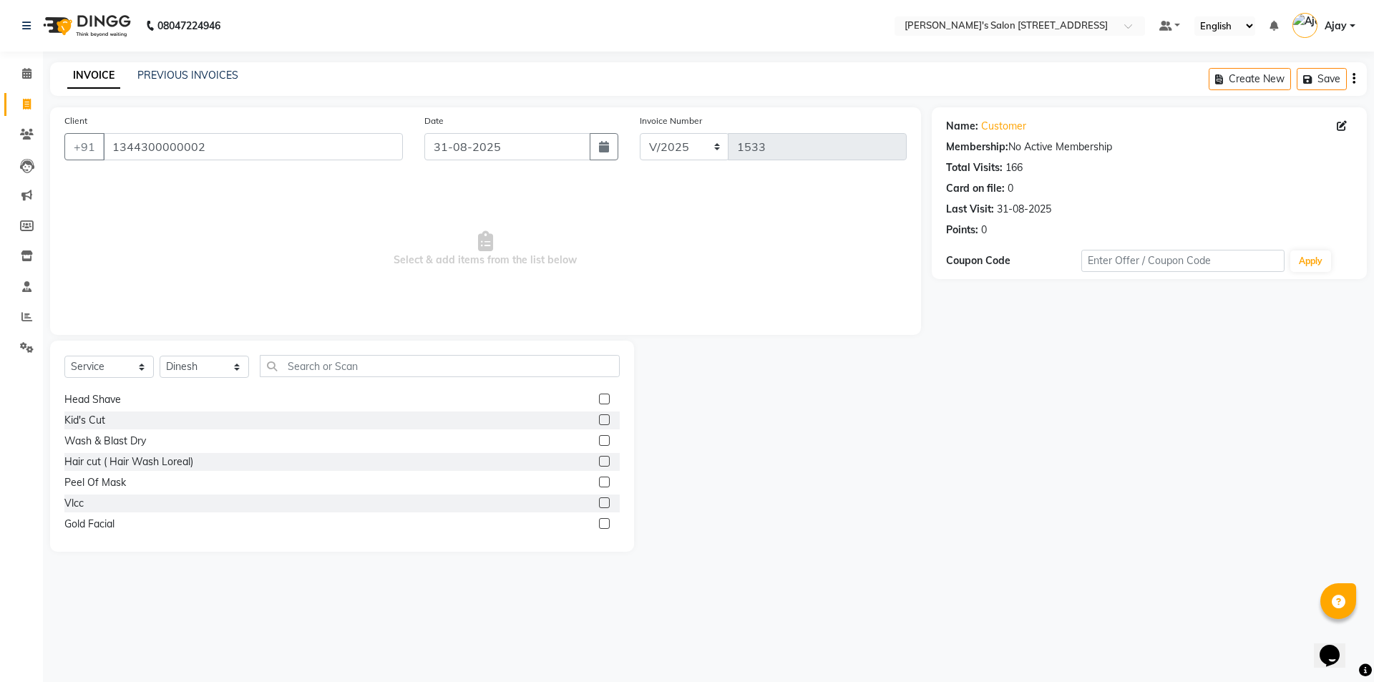
click at [599, 440] on label at bounding box center [604, 440] width 11 height 11
click at [599, 440] on input "checkbox" at bounding box center [603, 441] width 9 height 9
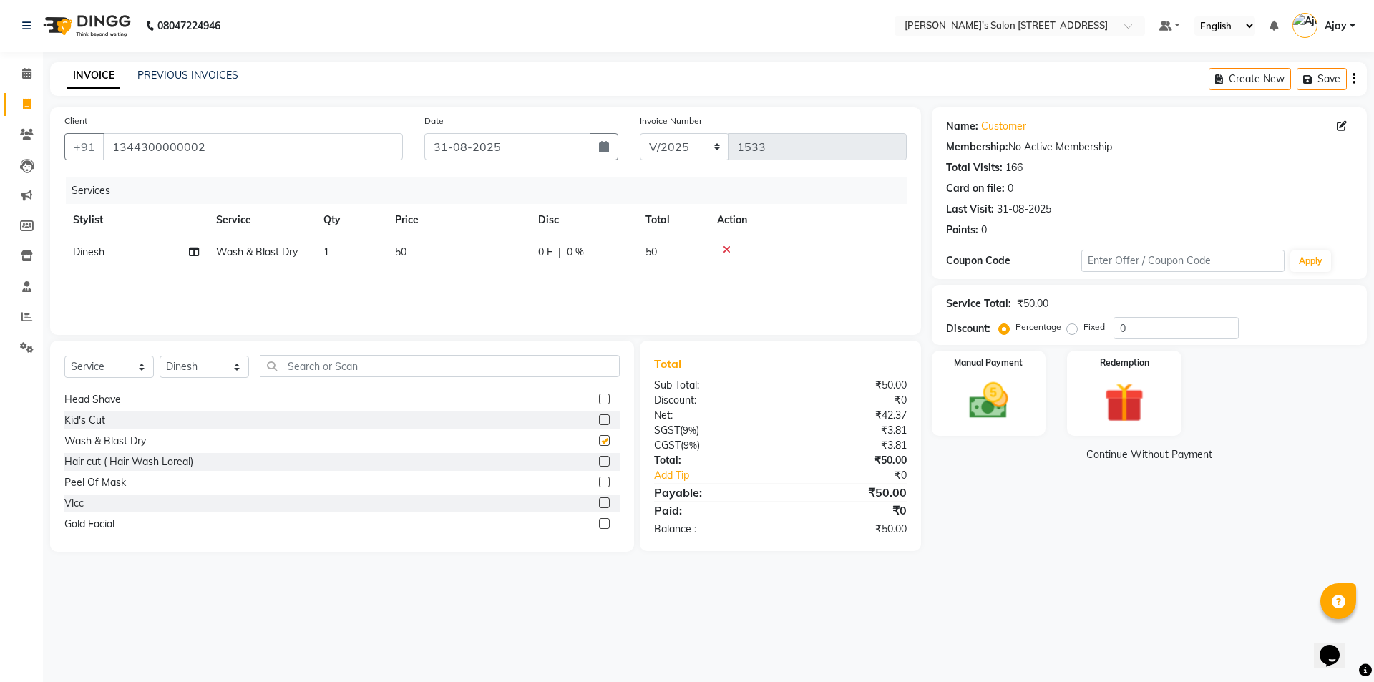
checkbox input "false"
click at [1019, 404] on img at bounding box center [989, 400] width 67 height 47
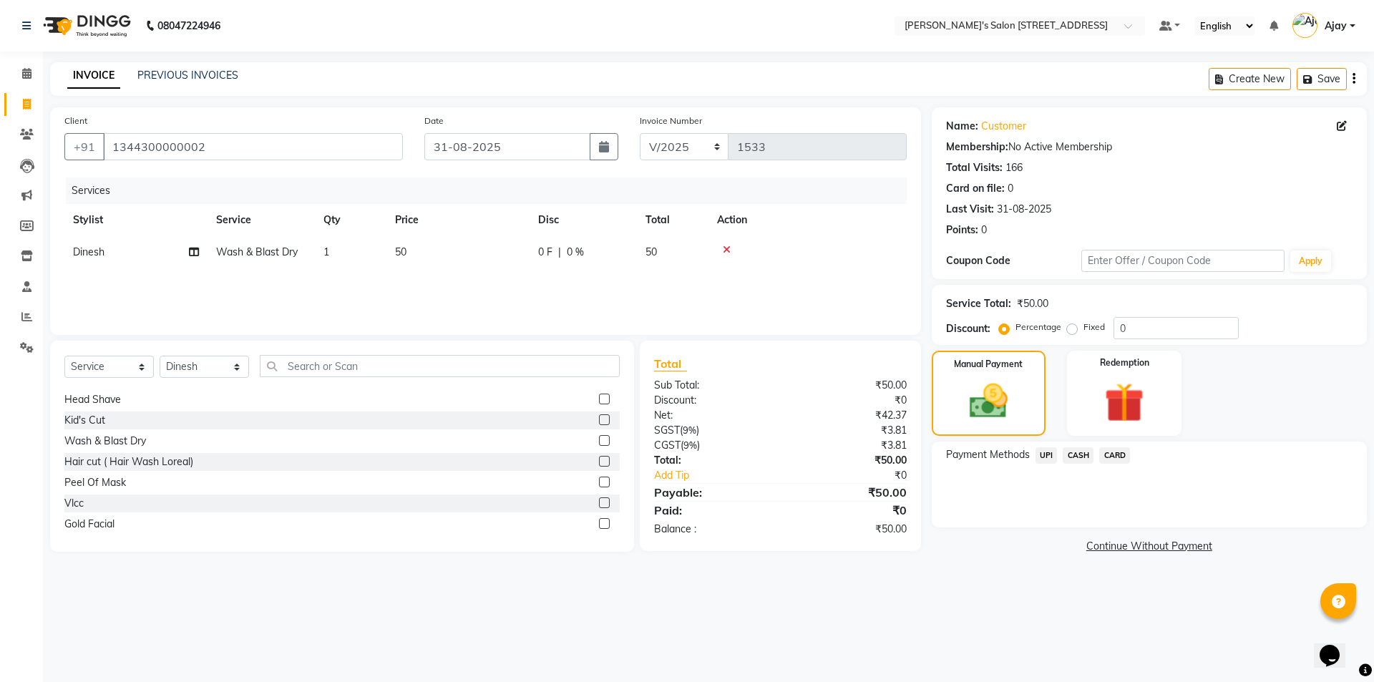
click at [1046, 457] on span "UPI" at bounding box center [1047, 455] width 22 height 16
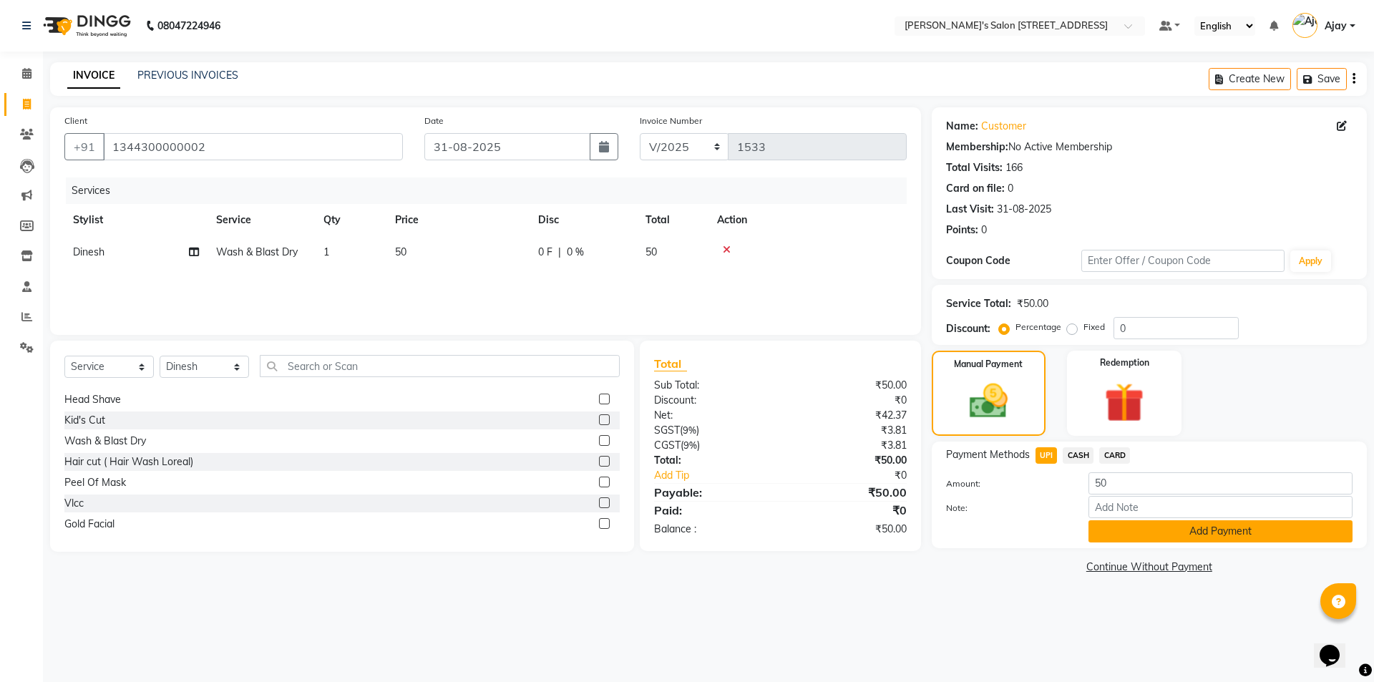
click at [1129, 533] on button "Add Payment" at bounding box center [1221, 531] width 264 height 22
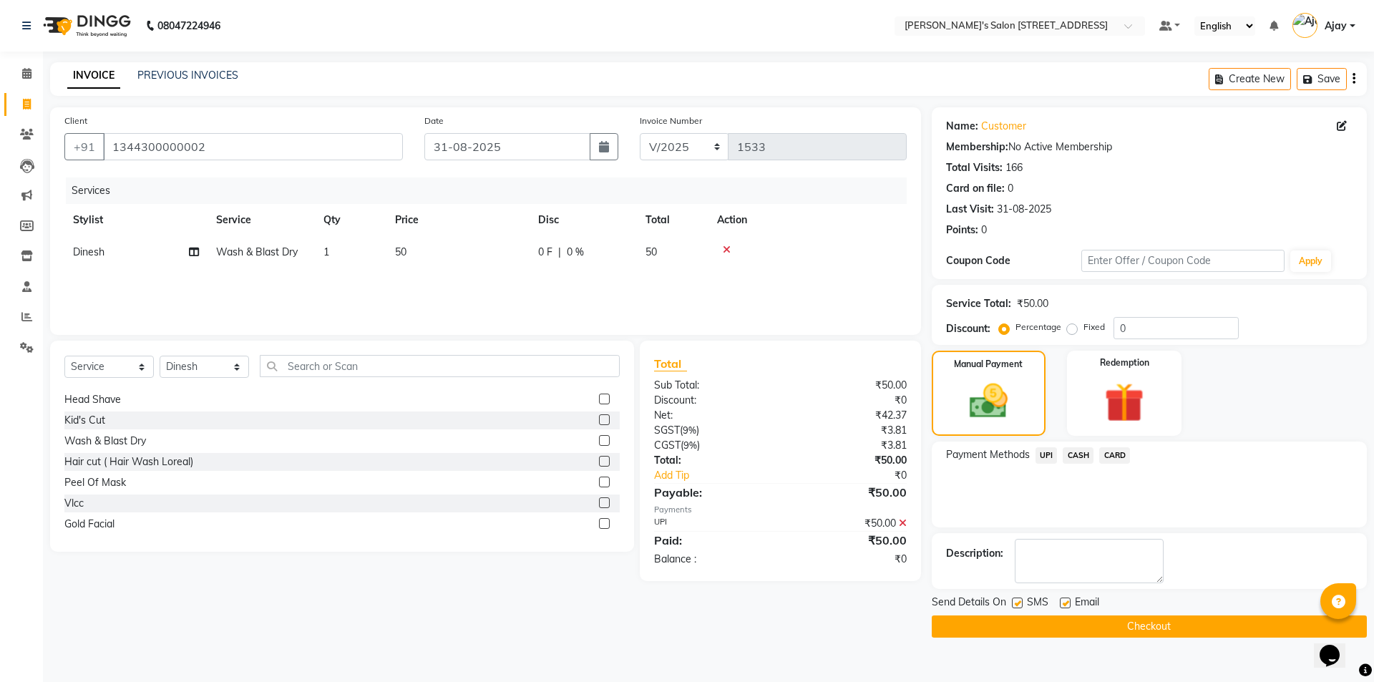
click at [1125, 635] on button "Checkout" at bounding box center [1149, 627] width 435 height 22
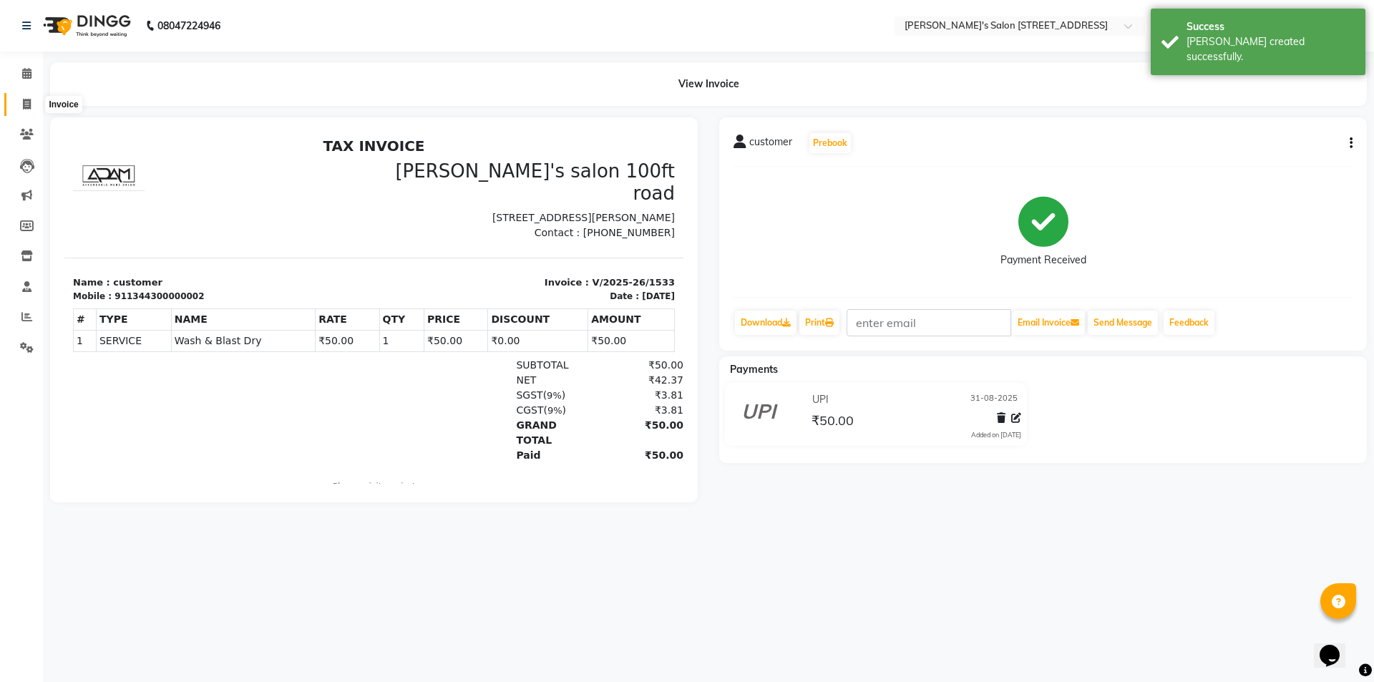
click at [24, 104] on icon at bounding box center [27, 104] width 8 height 11
select select "service"
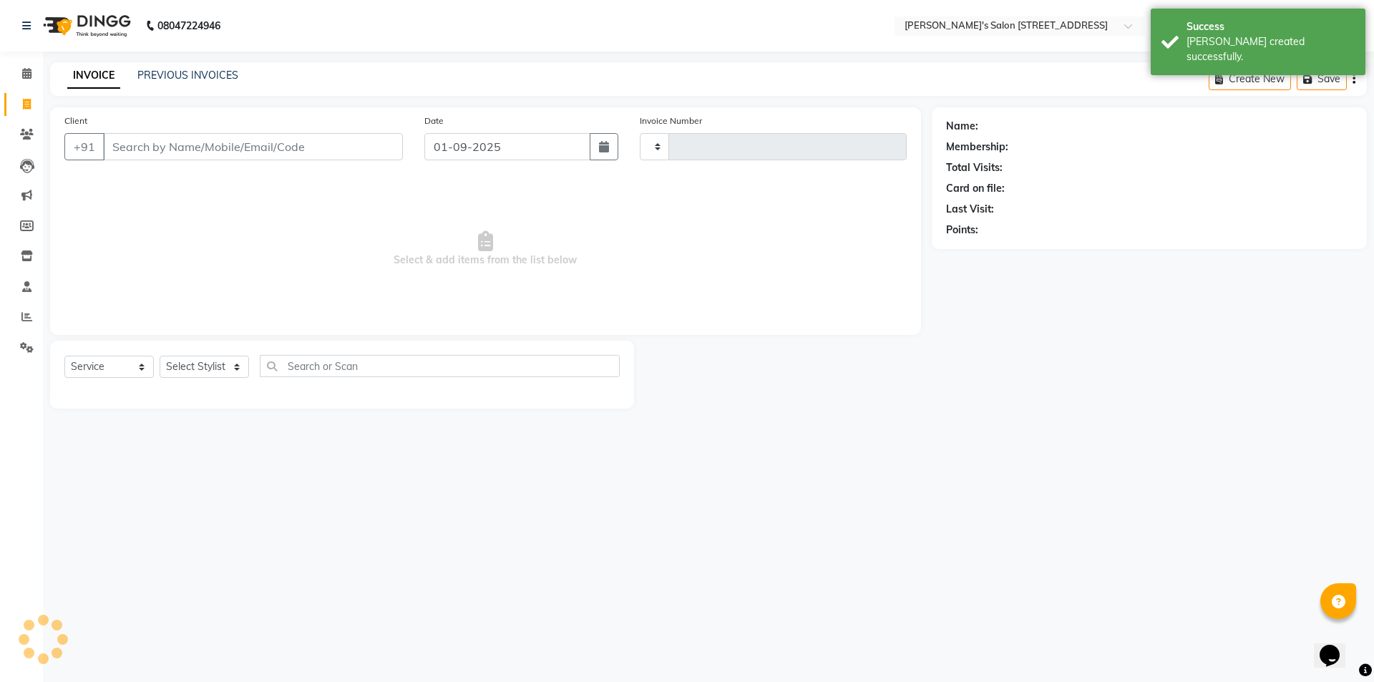
type input "1534"
select select "7773"
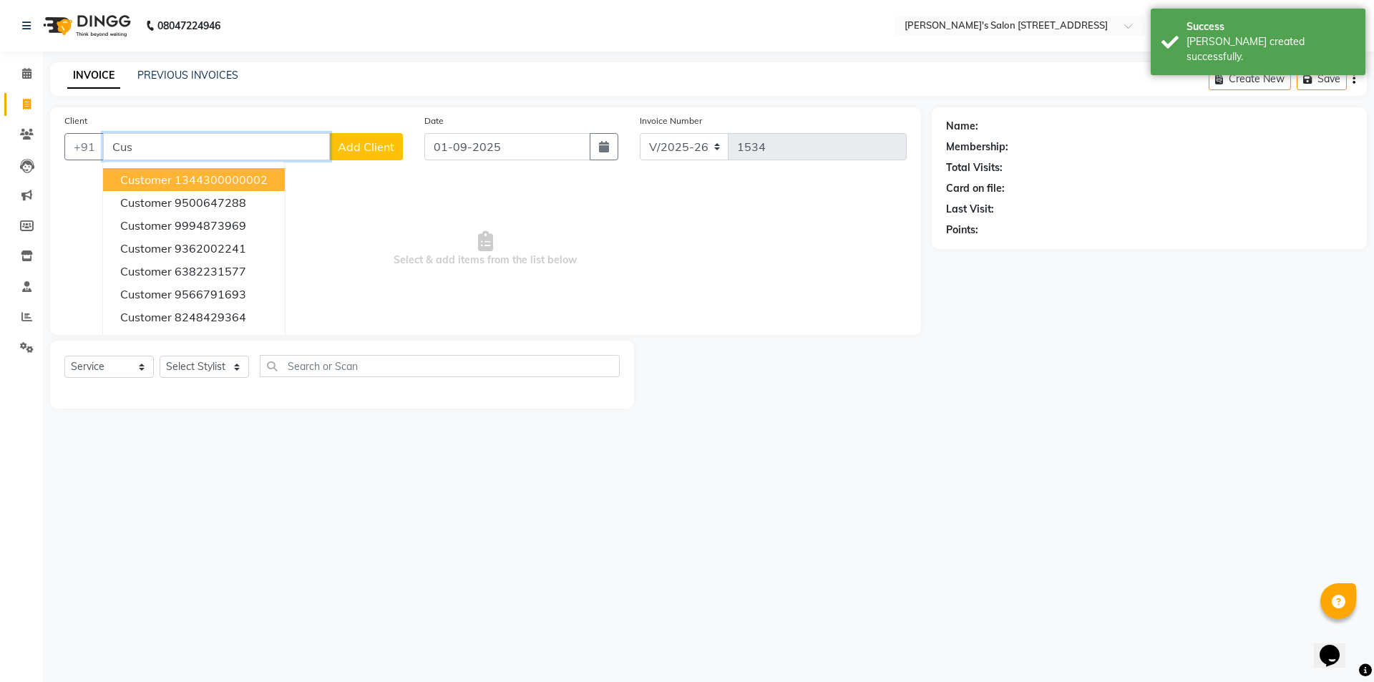
click at [183, 180] on ngb-highlight "1344300000002" at bounding box center [221, 179] width 93 height 14
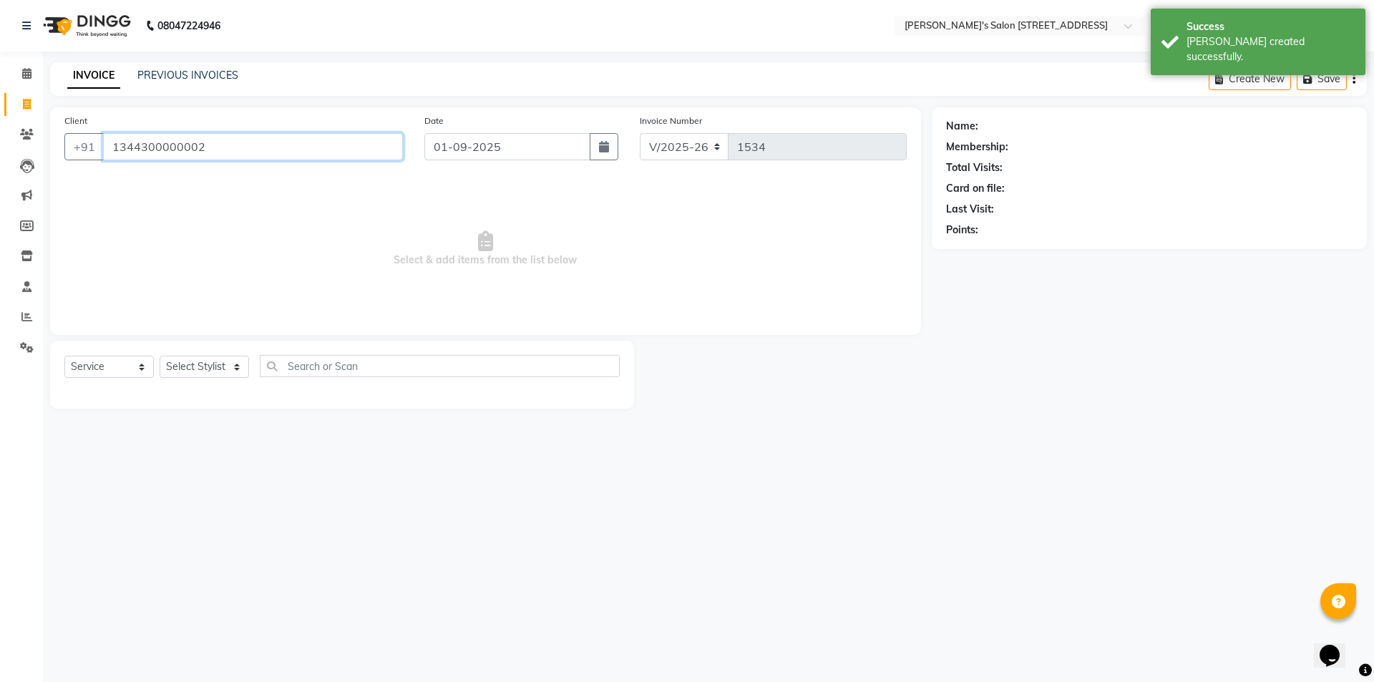
type input "1344300000002"
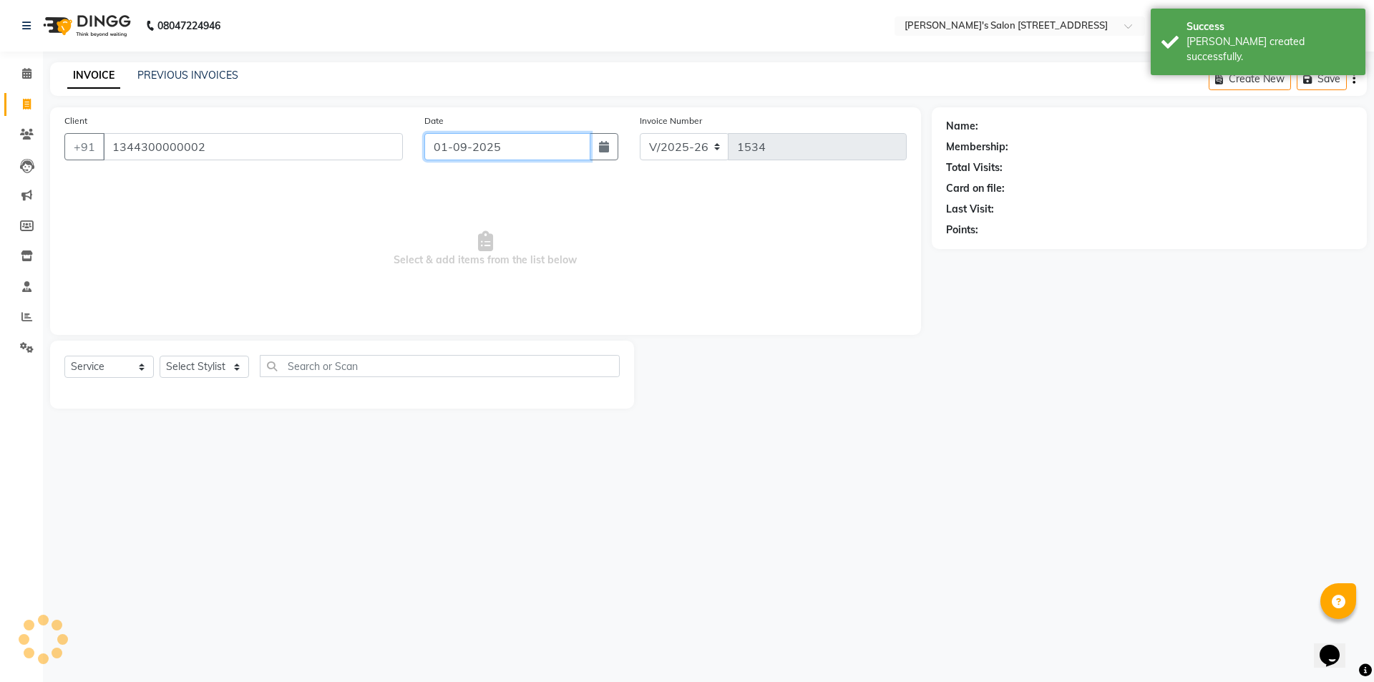
click at [494, 152] on input "01-09-2025" at bounding box center [507, 146] width 167 height 27
select select "9"
select select "2025"
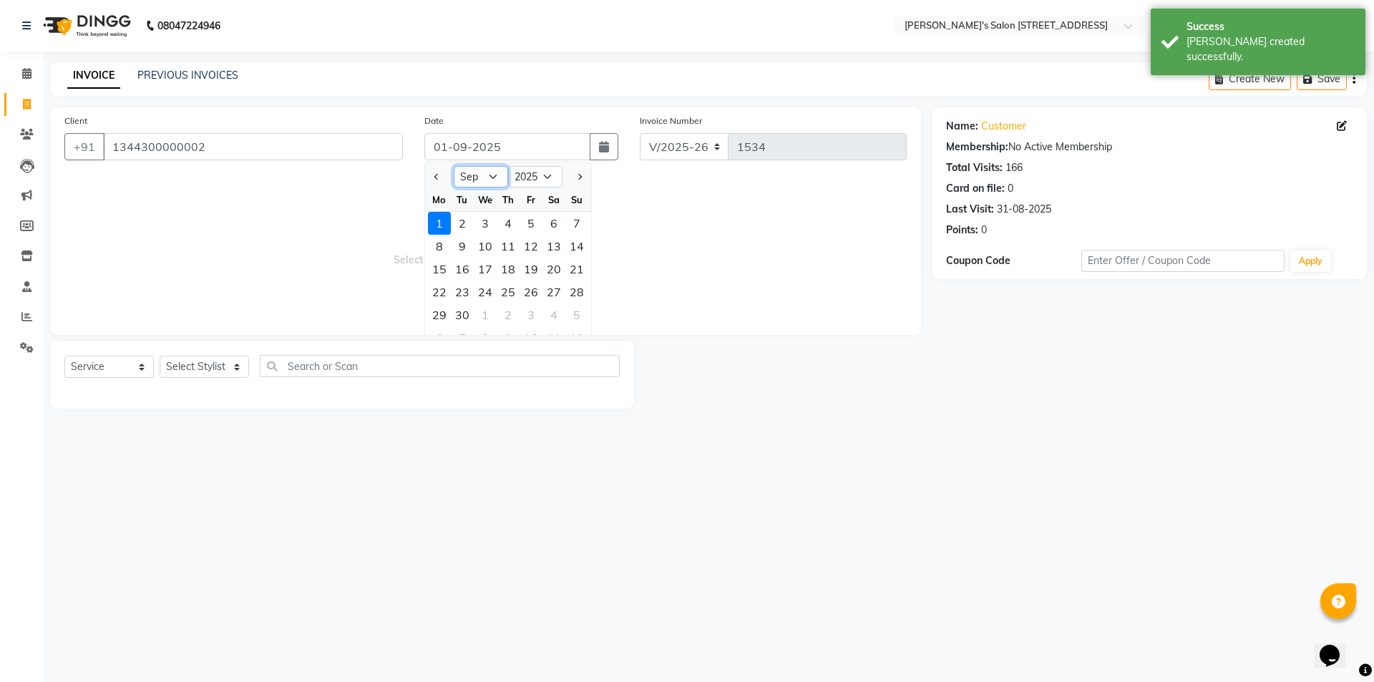
drag, startPoint x: 477, startPoint y: 178, endPoint x: 477, endPoint y: 185, distance: 7.2
click at [477, 178] on select "Jan Feb Mar Apr May Jun [DATE] Aug Sep Oct Nov Dec" at bounding box center [481, 176] width 54 height 21
select select "8"
click at [454, 166] on select "Jan Feb Mar Apr May Jun [DATE] Aug Sep Oct Nov Dec" at bounding box center [481, 176] width 54 height 21
click at [572, 314] on div "31" at bounding box center [576, 314] width 23 height 23
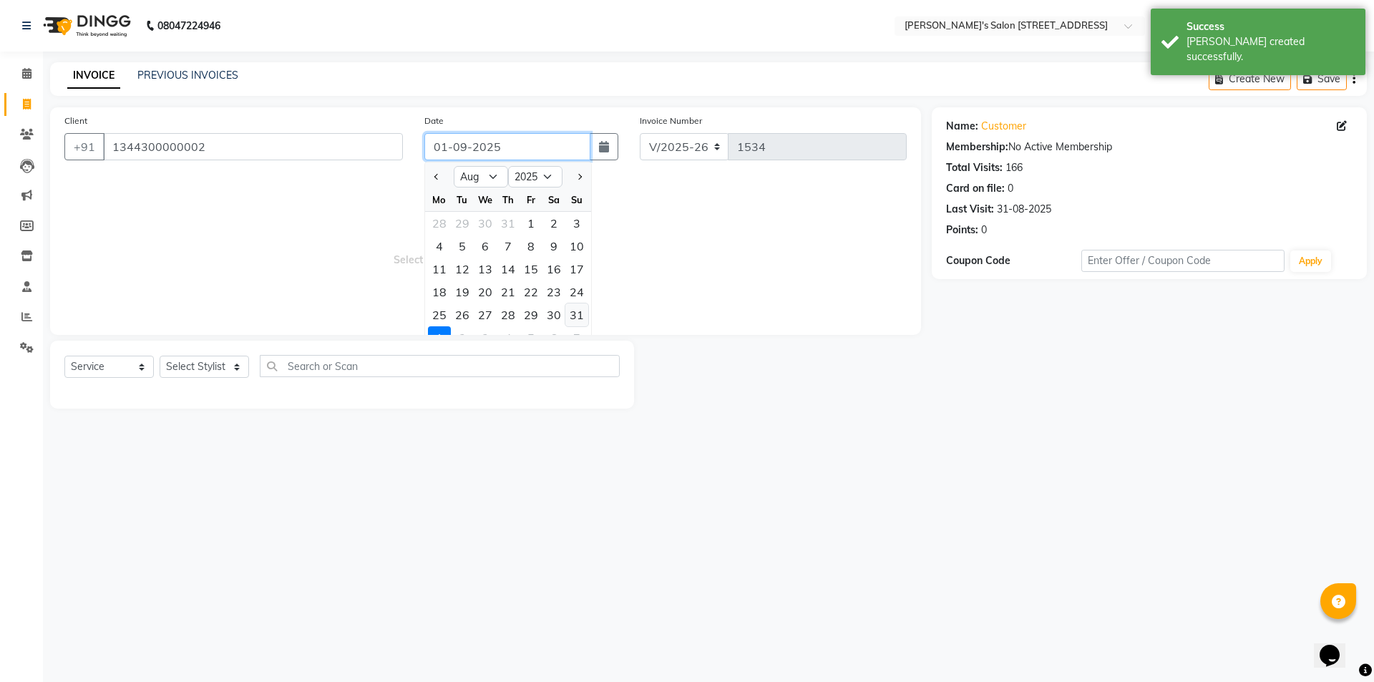
type input "31-08-2025"
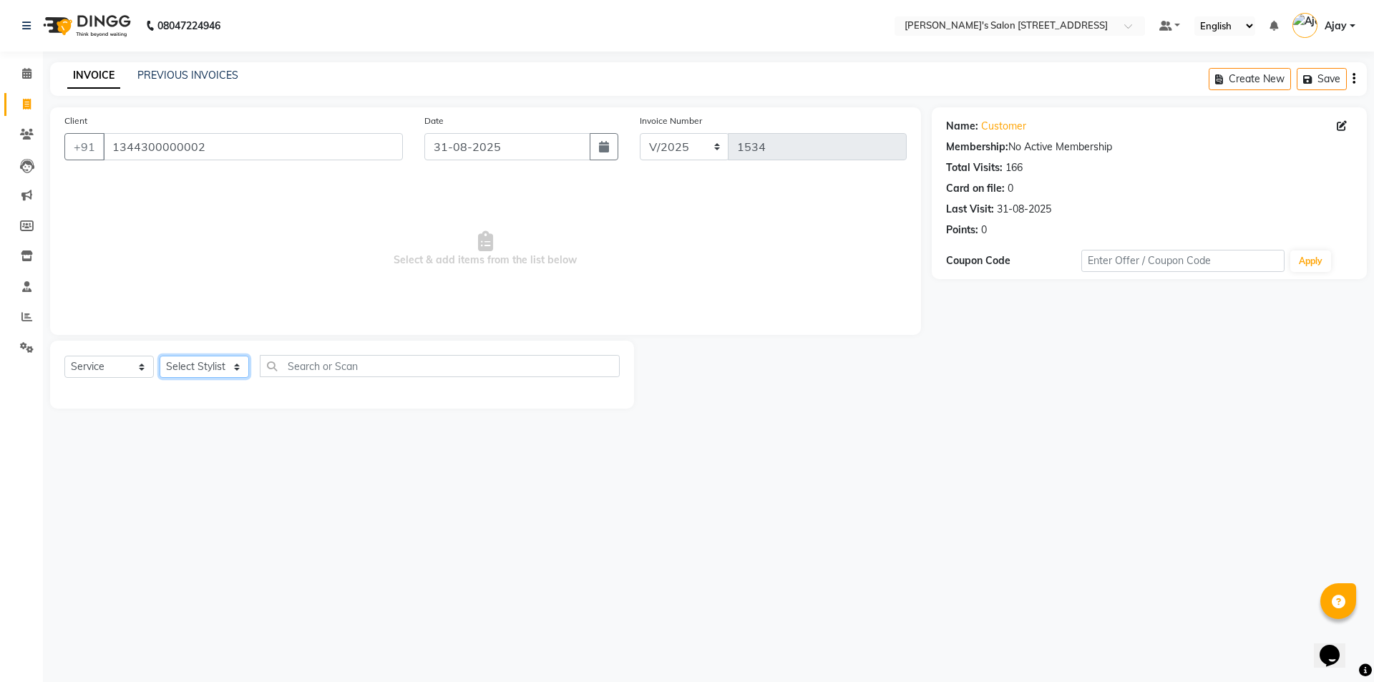
click at [207, 366] on select "Select Stylist [PERSON_NAME] [PERSON_NAME] [PERSON_NAME]" at bounding box center [204, 367] width 89 height 22
select select "69487"
click at [160, 356] on select "Select Stylist [PERSON_NAME] [PERSON_NAME] [PERSON_NAME]" at bounding box center [204, 367] width 89 height 22
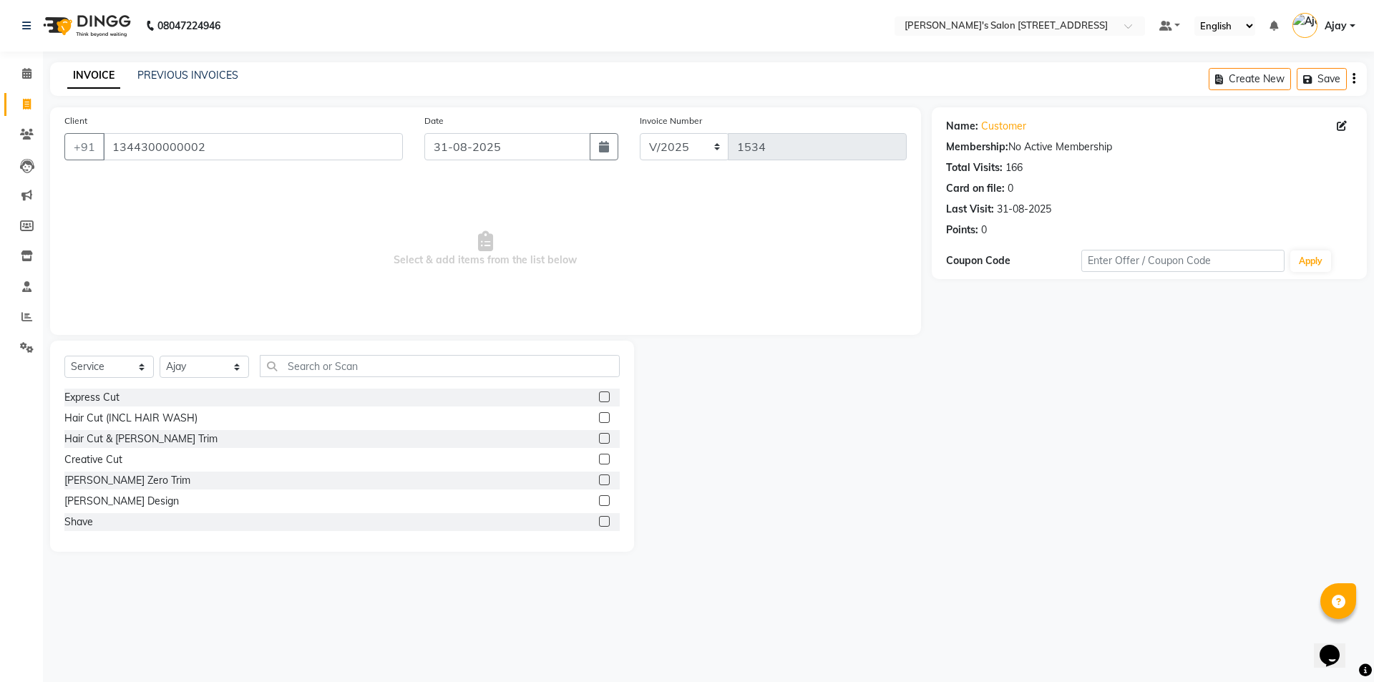
click at [599, 459] on label at bounding box center [604, 459] width 11 height 11
click at [599, 459] on input "checkbox" at bounding box center [603, 459] width 9 height 9
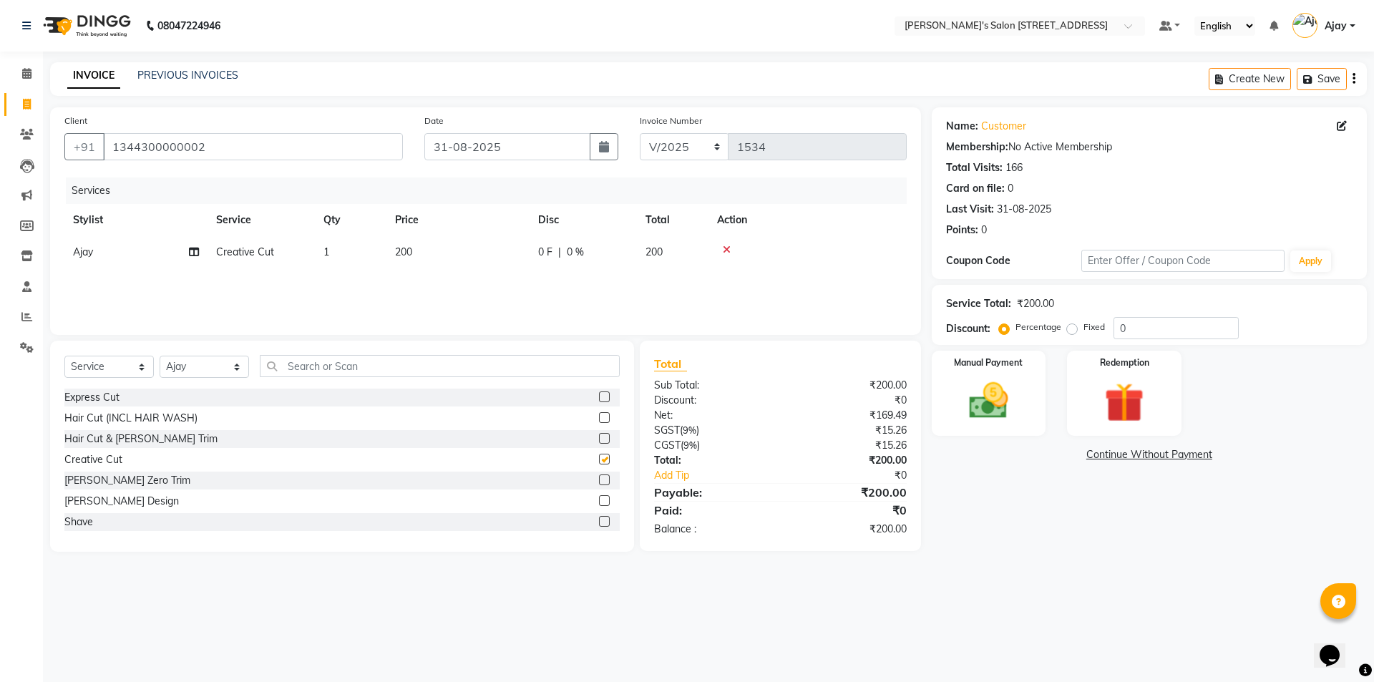
checkbox input "false"
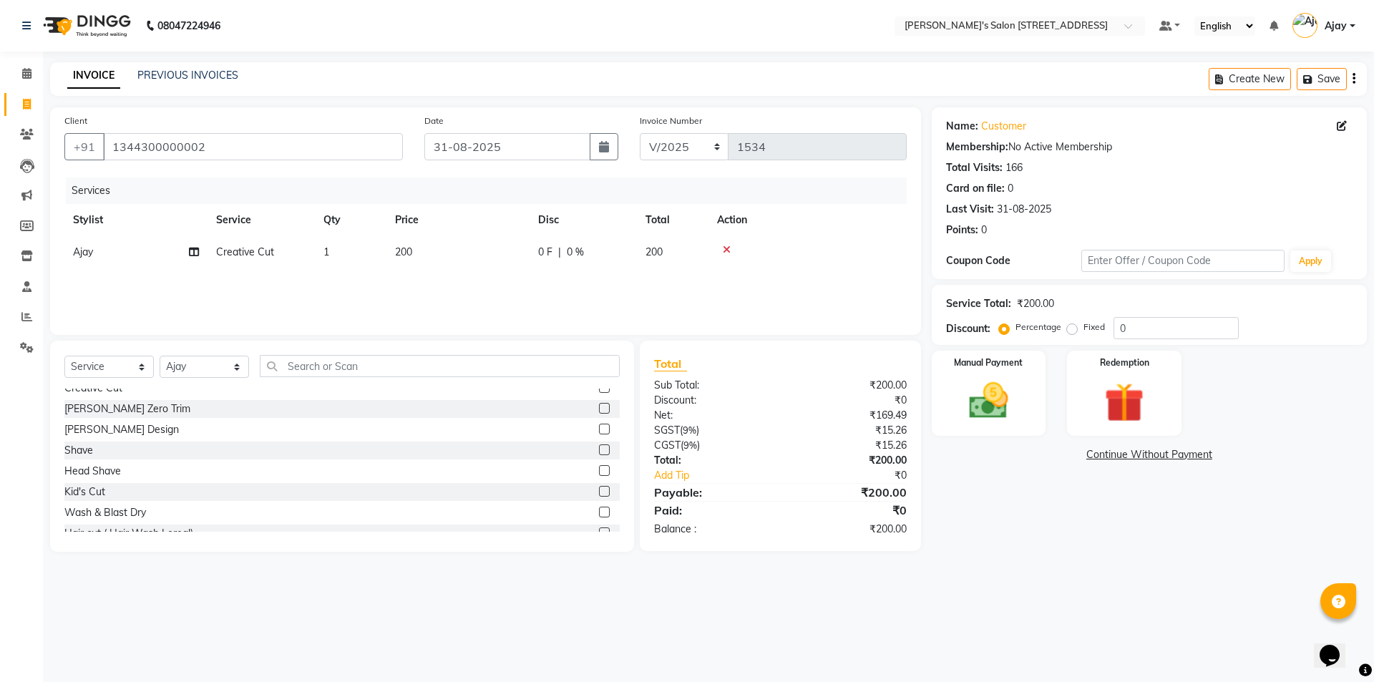
click at [599, 507] on label at bounding box center [604, 512] width 11 height 11
click at [599, 508] on input "checkbox" at bounding box center [603, 512] width 9 height 9
checkbox input "false"
click at [971, 394] on img at bounding box center [989, 400] width 67 height 47
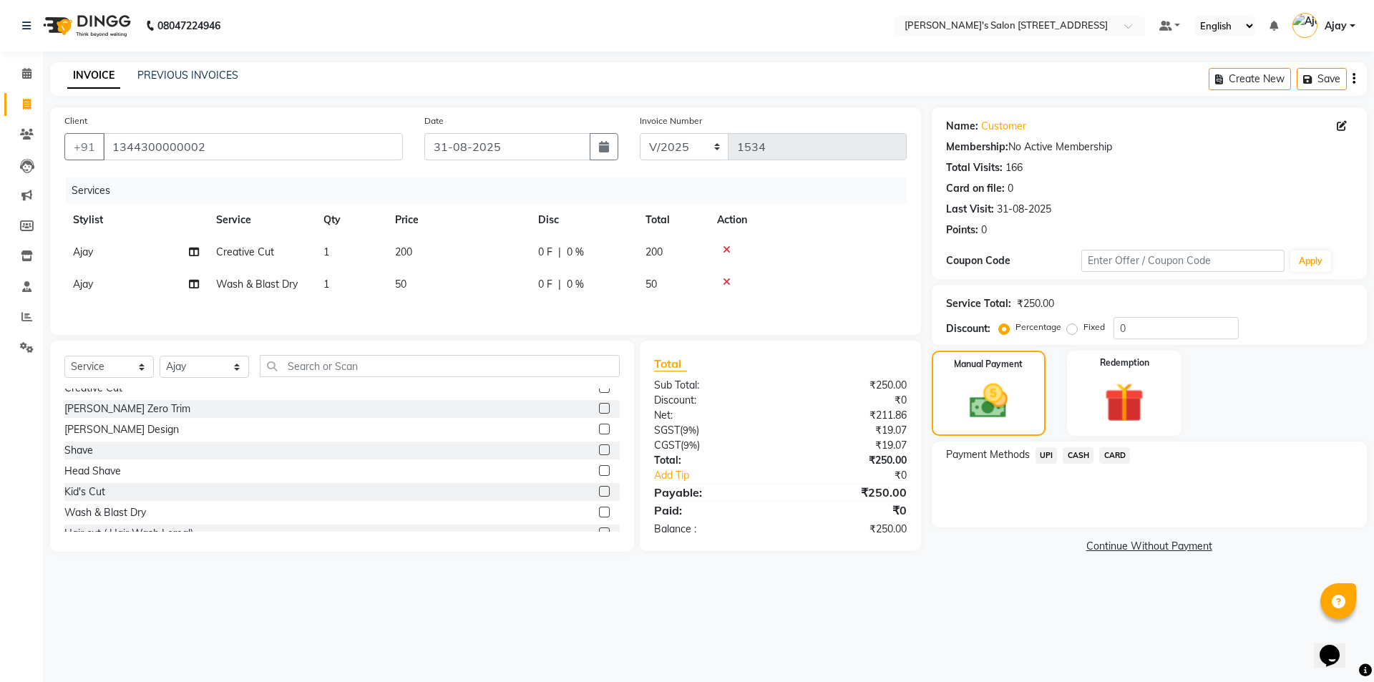
click at [1081, 457] on span "CASH" at bounding box center [1078, 455] width 31 height 16
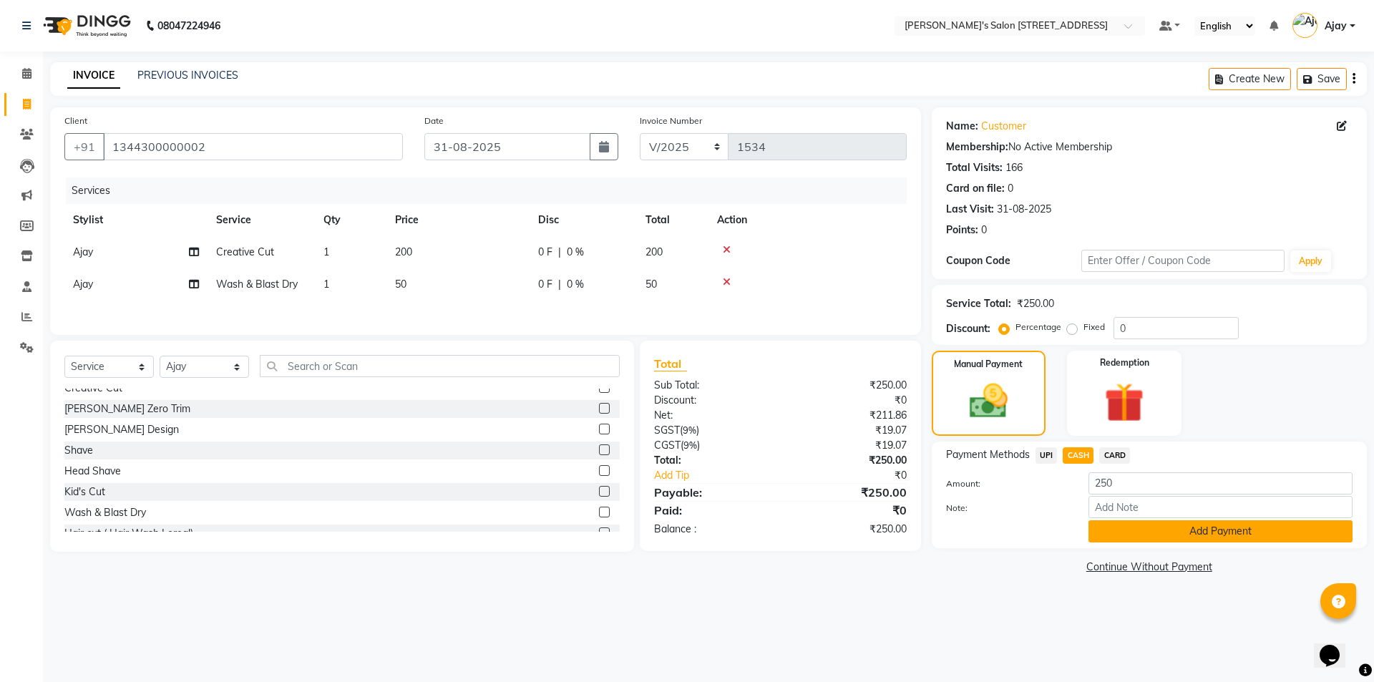
click at [1132, 538] on button "Add Payment" at bounding box center [1221, 531] width 264 height 22
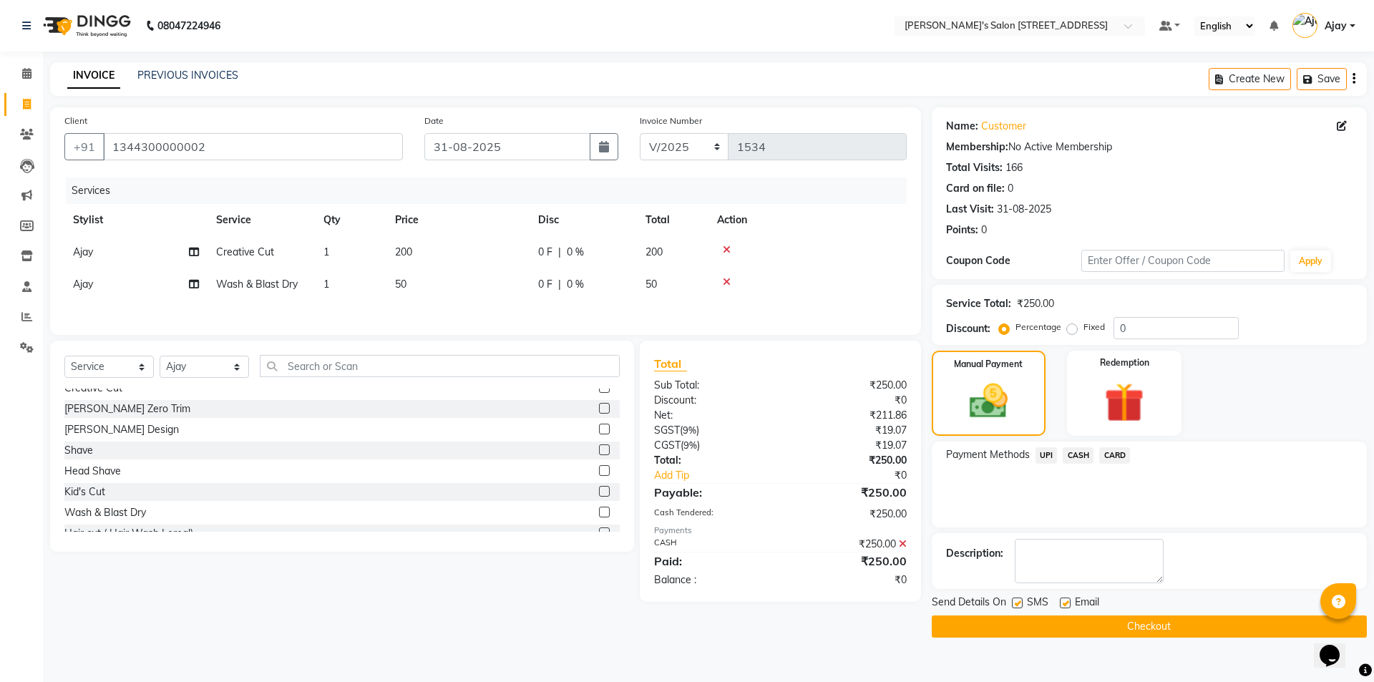
click at [1132, 631] on button "Checkout" at bounding box center [1149, 627] width 435 height 22
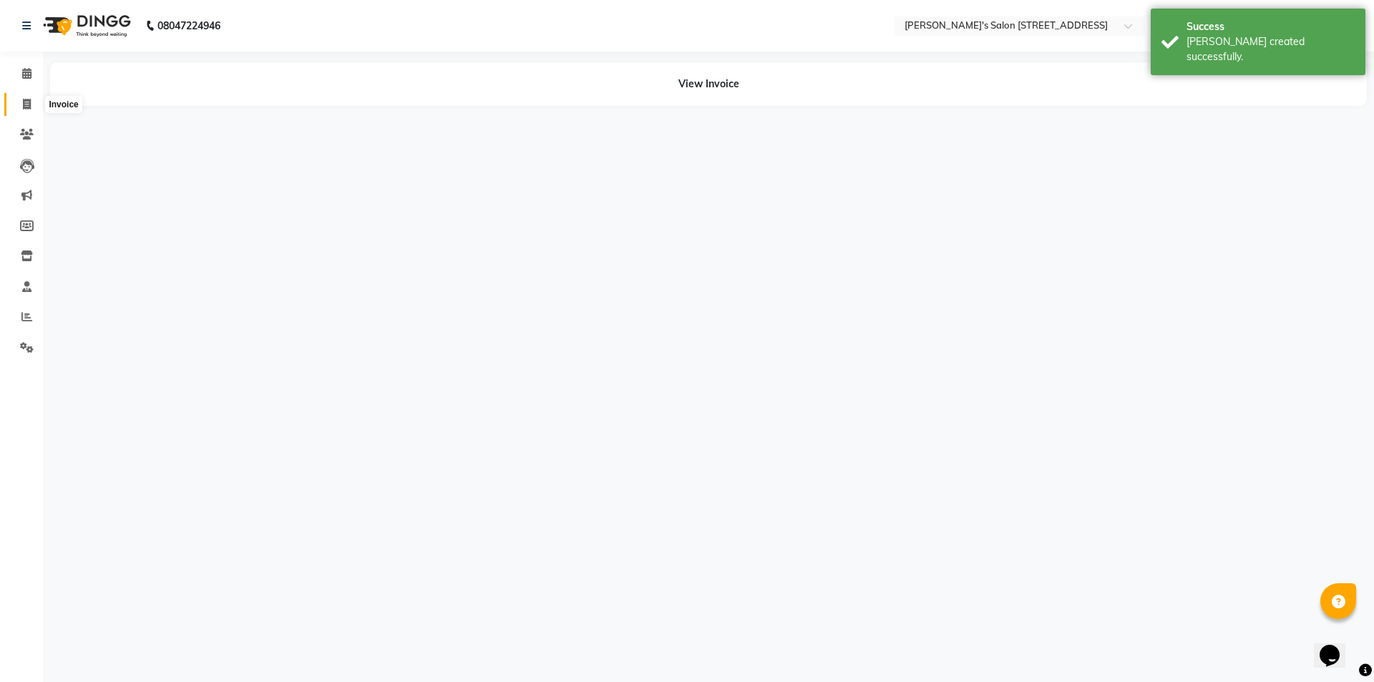
click at [23, 104] on icon at bounding box center [27, 104] width 8 height 11
select select "service"
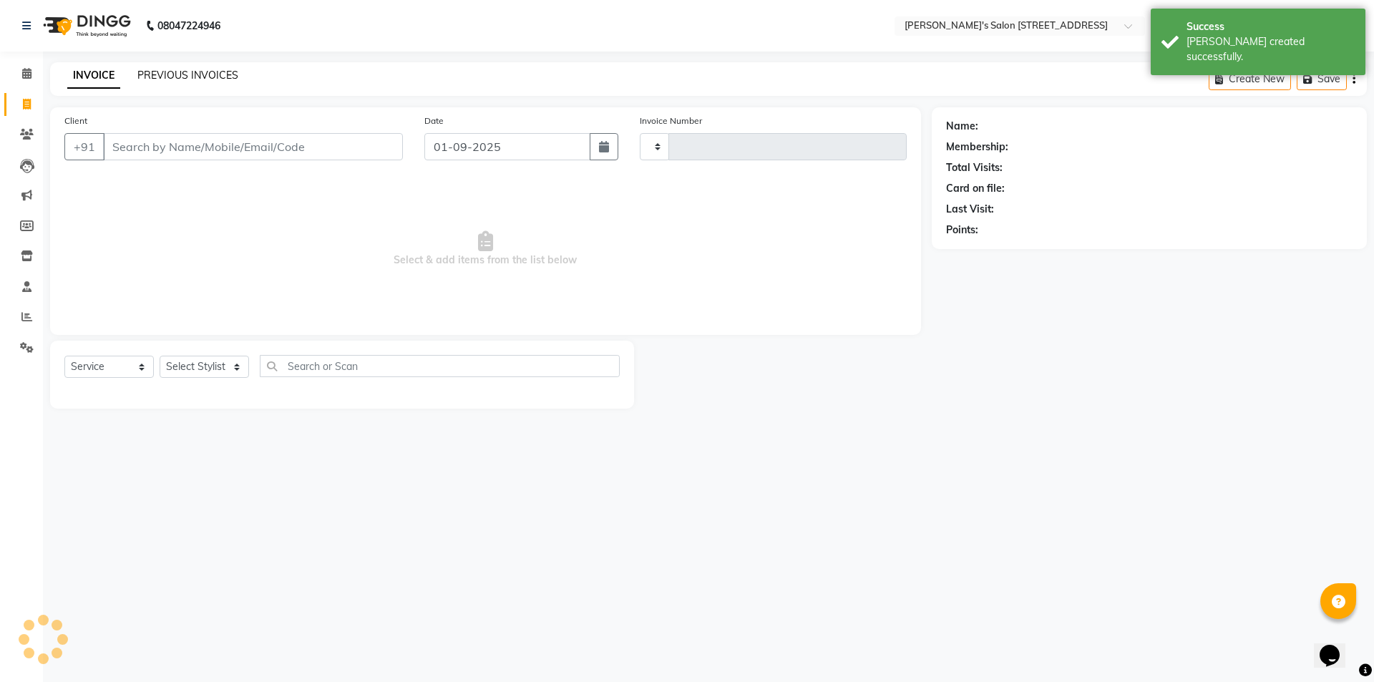
type input "1535"
select select "7773"
click at [165, 73] on link "PREVIOUS INVOICES" at bounding box center [187, 75] width 101 height 13
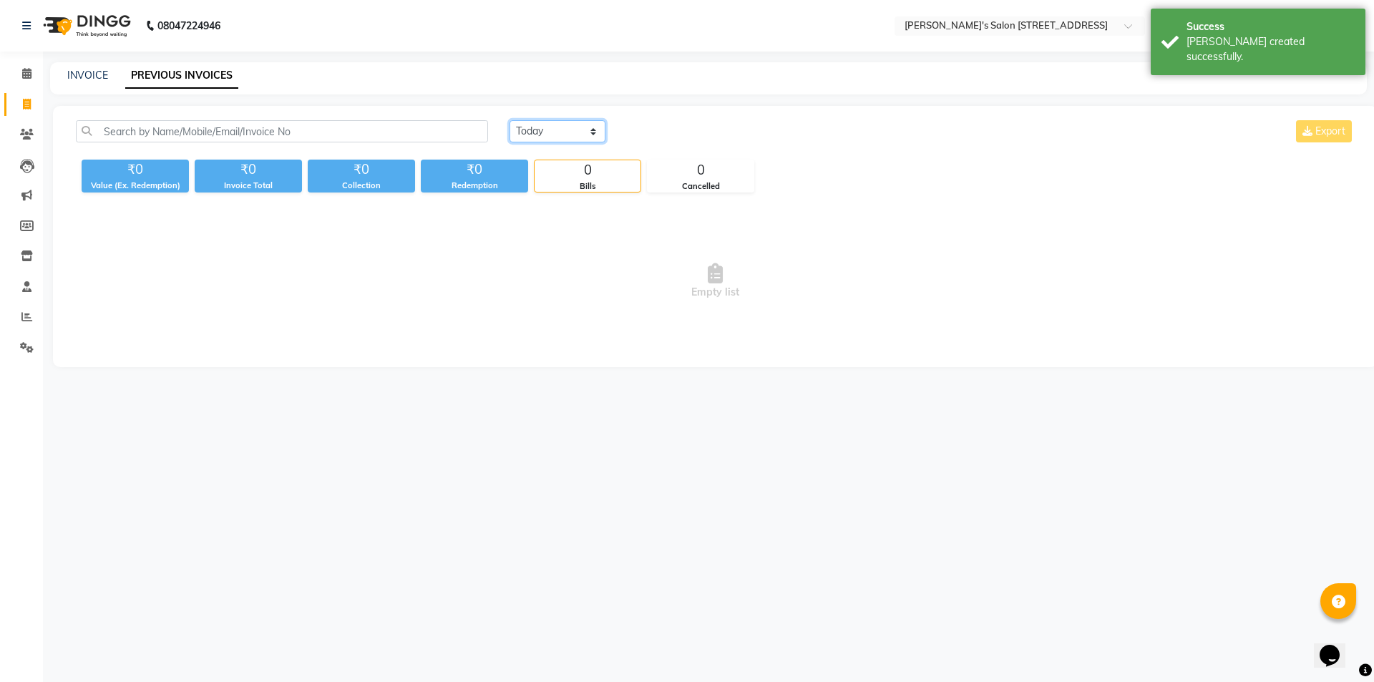
click at [535, 135] on select "[DATE] [DATE] Custom Range" at bounding box center [558, 131] width 96 height 22
click at [510, 120] on select "[DATE] [DATE] Custom Range" at bounding box center [558, 131] width 96 height 22
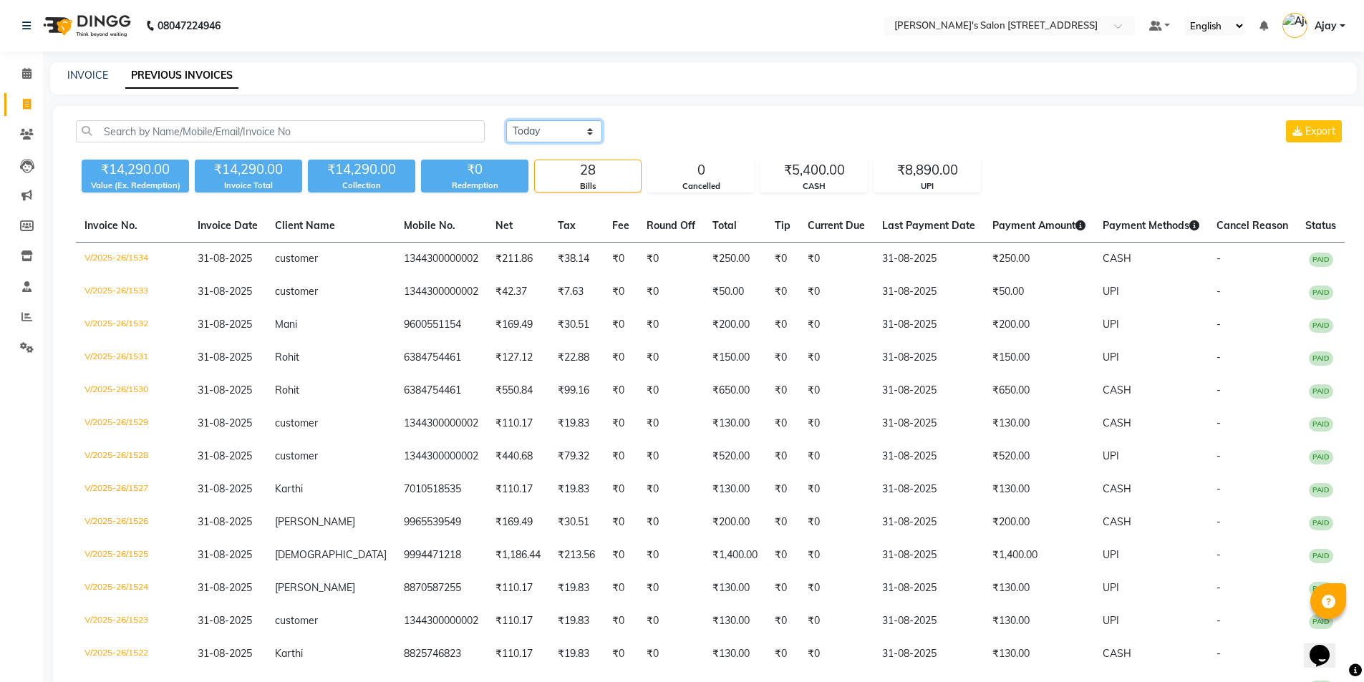
drag, startPoint x: 508, startPoint y: 131, endPoint x: 518, endPoint y: 140, distance: 13.2
click at [508, 131] on select "[DATE] [DATE] Custom Range" at bounding box center [554, 131] width 96 height 22
select select "range"
click at [506, 120] on select "[DATE] [DATE] Custom Range" at bounding box center [554, 131] width 96 height 22
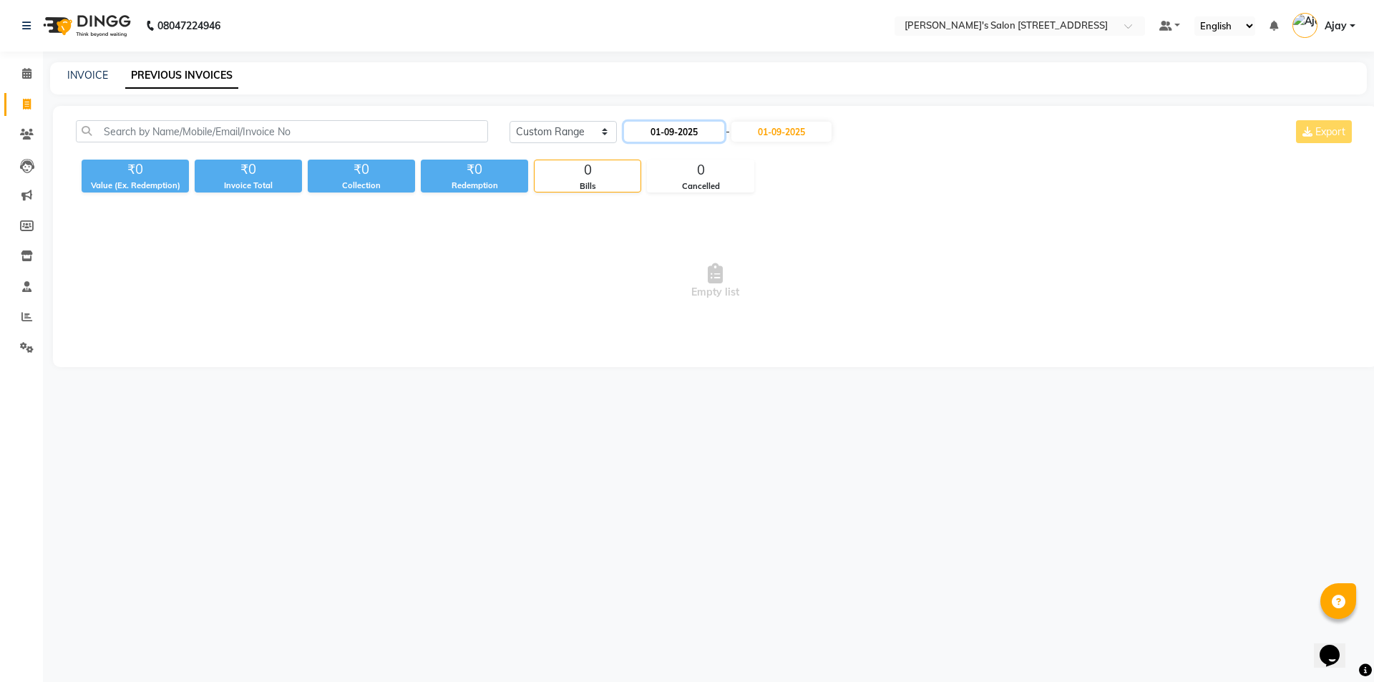
click at [678, 133] on input "01-09-2025" at bounding box center [674, 132] width 100 height 20
select select "9"
select select "2025"
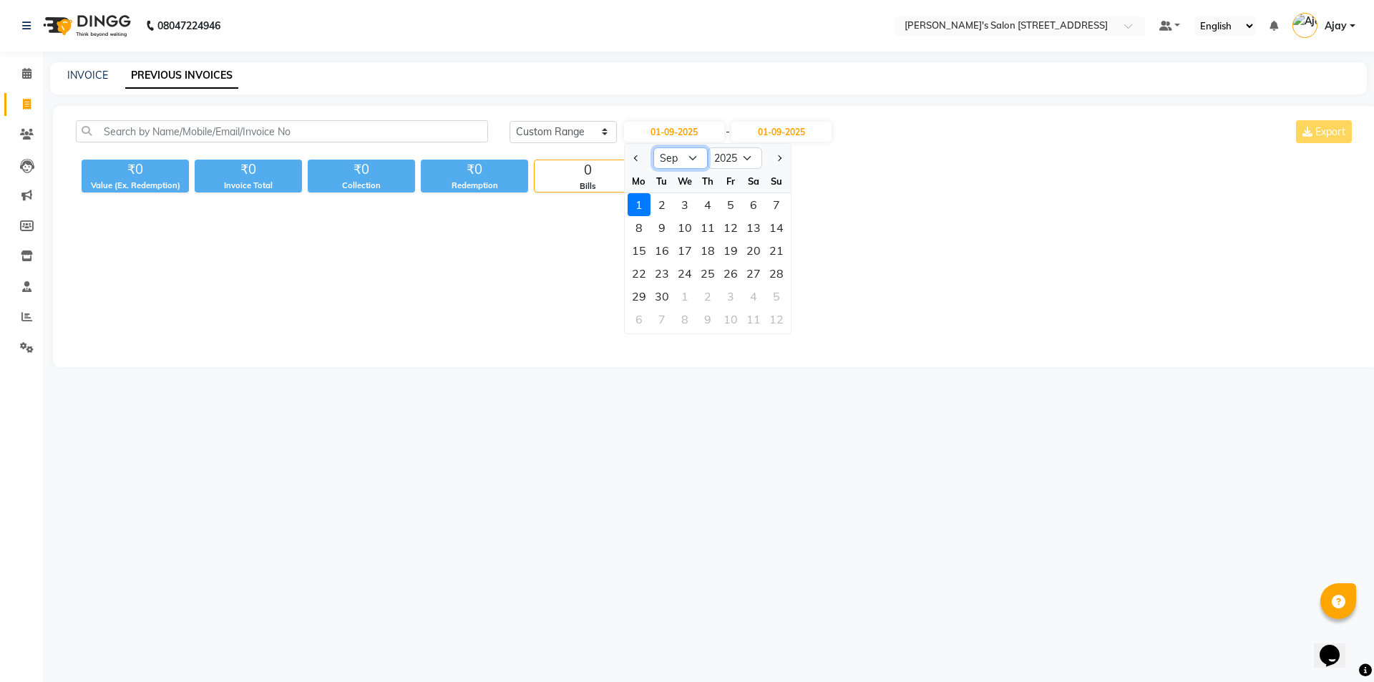
click at [684, 159] on select "Jan Feb Mar Apr May Jun [DATE] Aug Sep Oct Nov Dec" at bounding box center [680, 157] width 54 height 21
select select "8"
click at [653, 147] on select "Jan Feb Mar Apr May Jun [DATE] Aug Sep Oct Nov Dec" at bounding box center [680, 157] width 54 height 21
click at [723, 208] on div "1" at bounding box center [730, 204] width 23 height 23
type input "[DATE]"
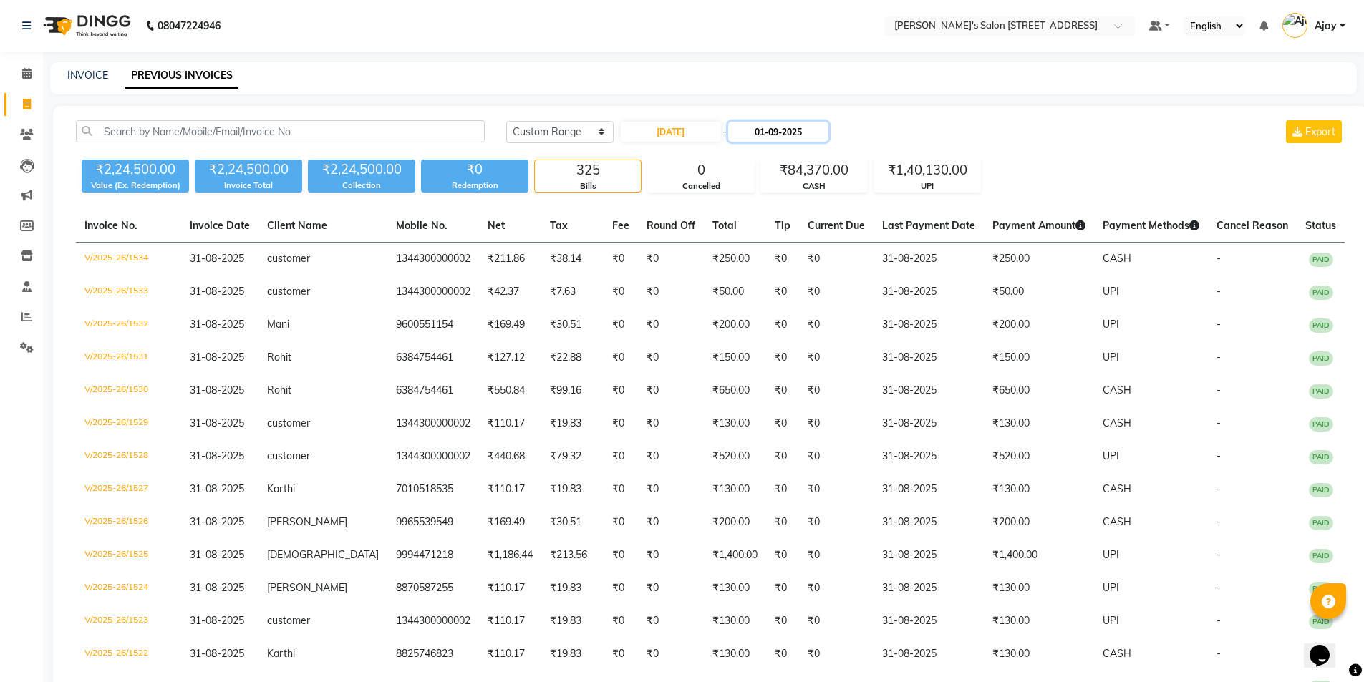
click at [775, 136] on input "01-09-2025" at bounding box center [778, 132] width 100 height 20
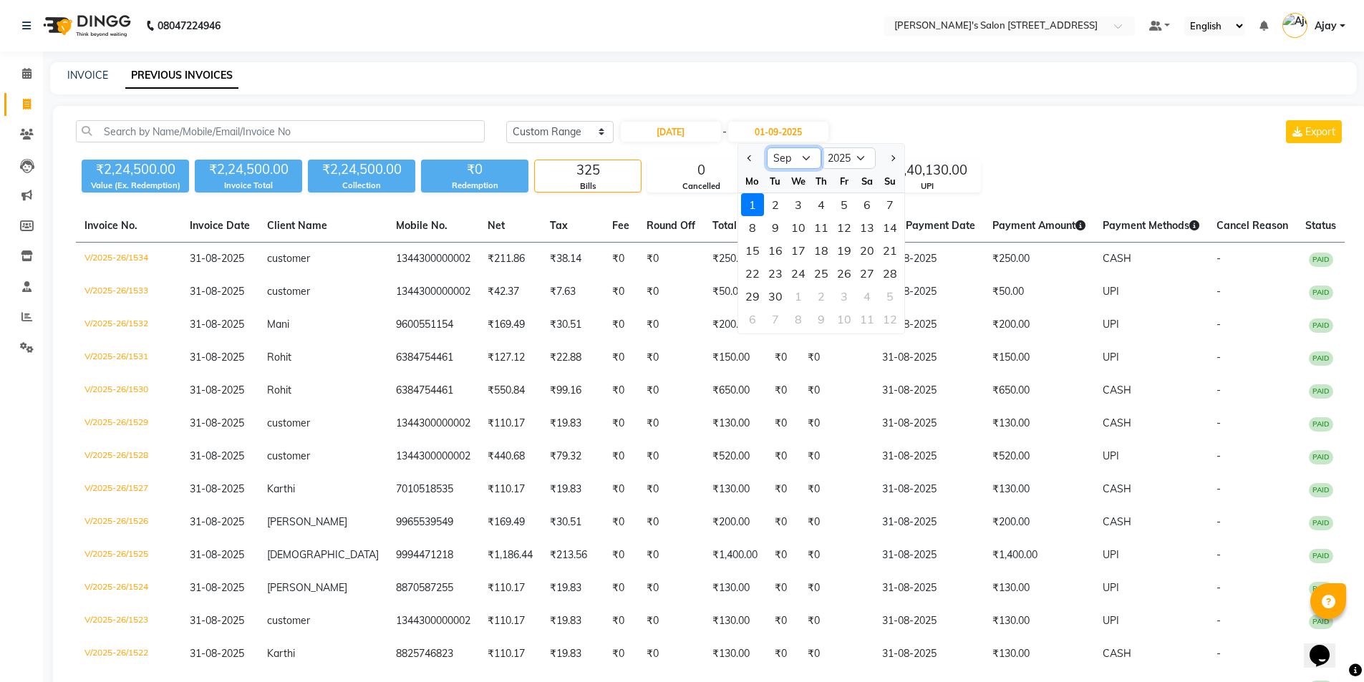
click at [797, 156] on select "Aug Sep Oct Nov Dec" at bounding box center [794, 157] width 54 height 21
select select "8"
click at [767, 147] on select "Aug Sep Oct Nov Dec" at bounding box center [794, 157] width 54 height 21
click at [885, 298] on div "31" at bounding box center [889, 296] width 23 height 23
type input "31-08-2025"
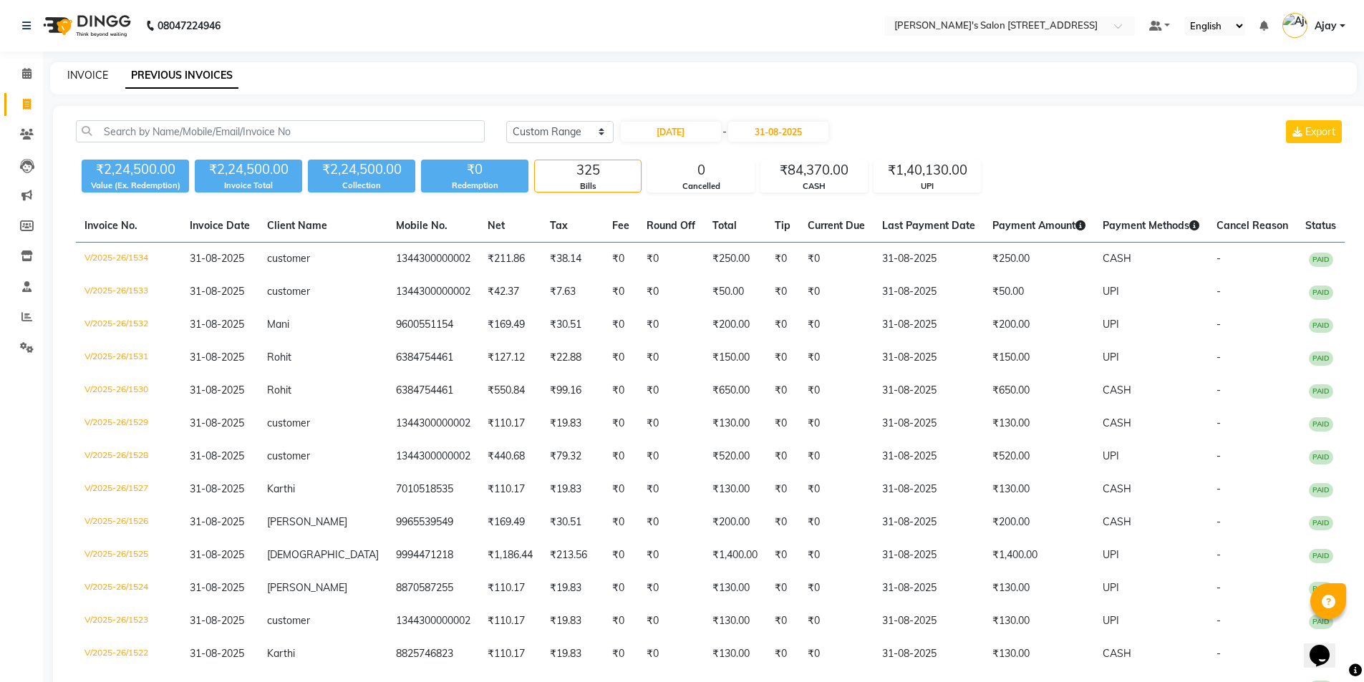
click at [88, 72] on link "INVOICE" at bounding box center [87, 75] width 41 height 13
select select "service"
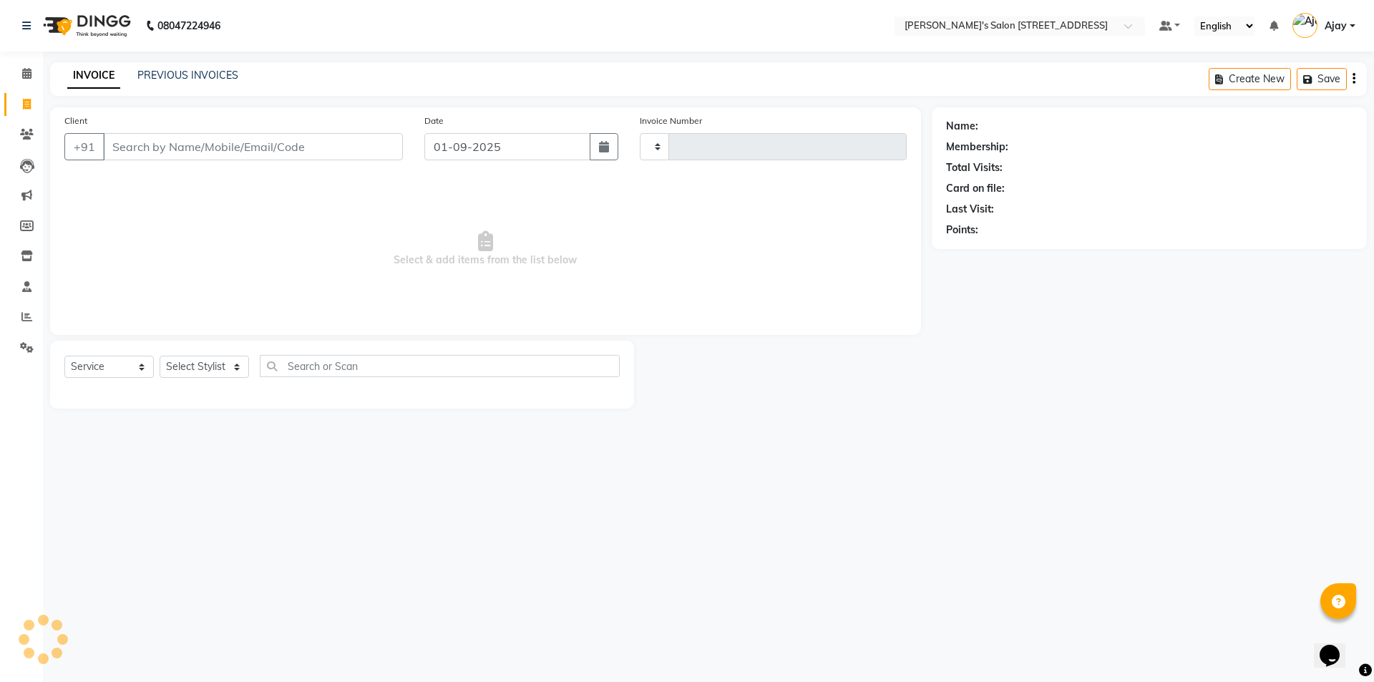
type input "1535"
select select "7773"
